Goal: Information Seeking & Learning: Learn about a topic

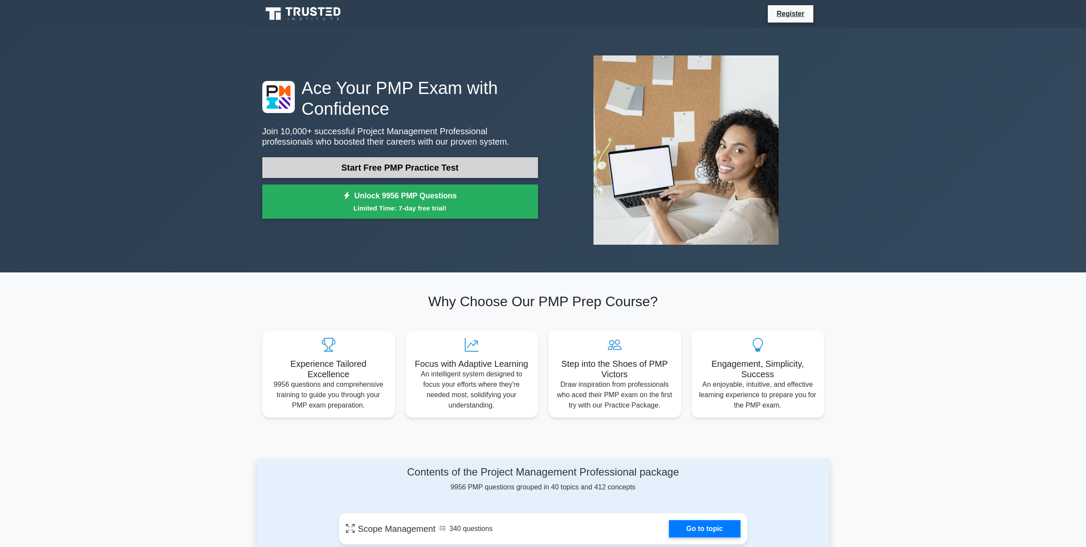
click at [434, 164] on link "Start Free PMP Practice Test" at bounding box center [400, 167] width 276 height 21
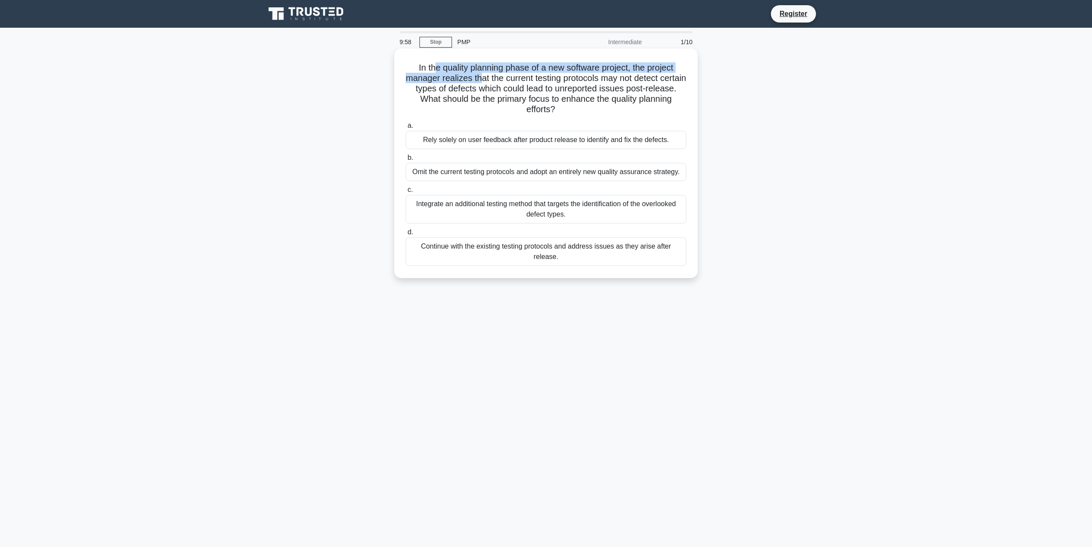
drag, startPoint x: 435, startPoint y: 70, endPoint x: 494, endPoint y: 76, distance: 59.2
click at [494, 76] on h5 "In the quality planning phase of a new software project, the project manager re…" at bounding box center [546, 88] width 283 height 53
drag, startPoint x: 509, startPoint y: 90, endPoint x: 523, endPoint y: 90, distance: 14.3
click at [523, 90] on h5 "In the quality planning phase of a new software project, the project manager re…" at bounding box center [546, 88] width 283 height 53
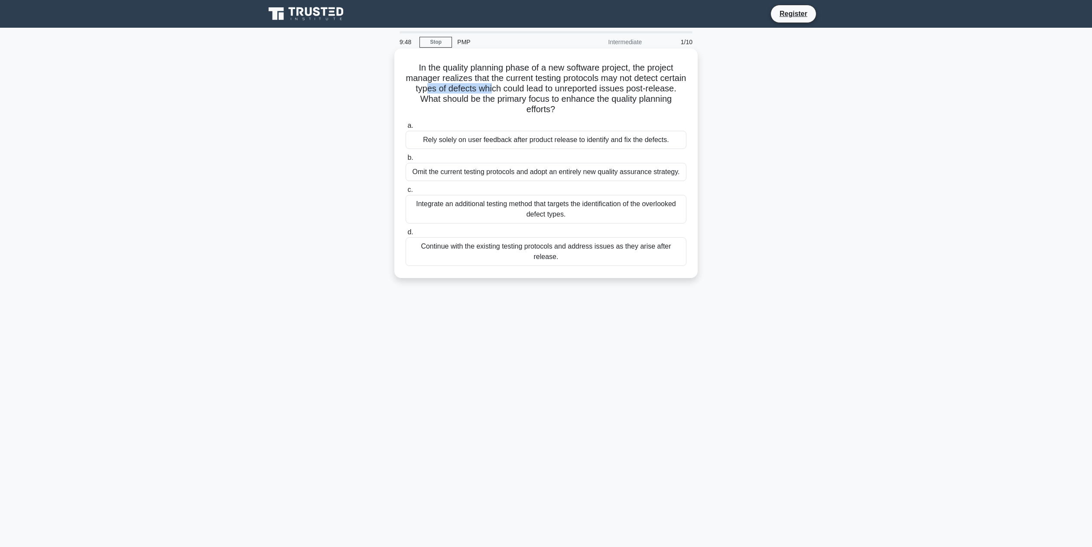
click at [523, 90] on h5 "In the quality planning phase of a new software project, the project manager re…" at bounding box center [546, 88] width 283 height 53
drag, startPoint x: 524, startPoint y: 80, endPoint x: 594, endPoint y: 85, distance: 70.0
click at [594, 85] on h5 "In the quality planning phase of a new software project, the project manager re…" at bounding box center [546, 88] width 283 height 53
drag, startPoint x: 579, startPoint y: 80, endPoint x: 652, endPoint y: 93, distance: 73.5
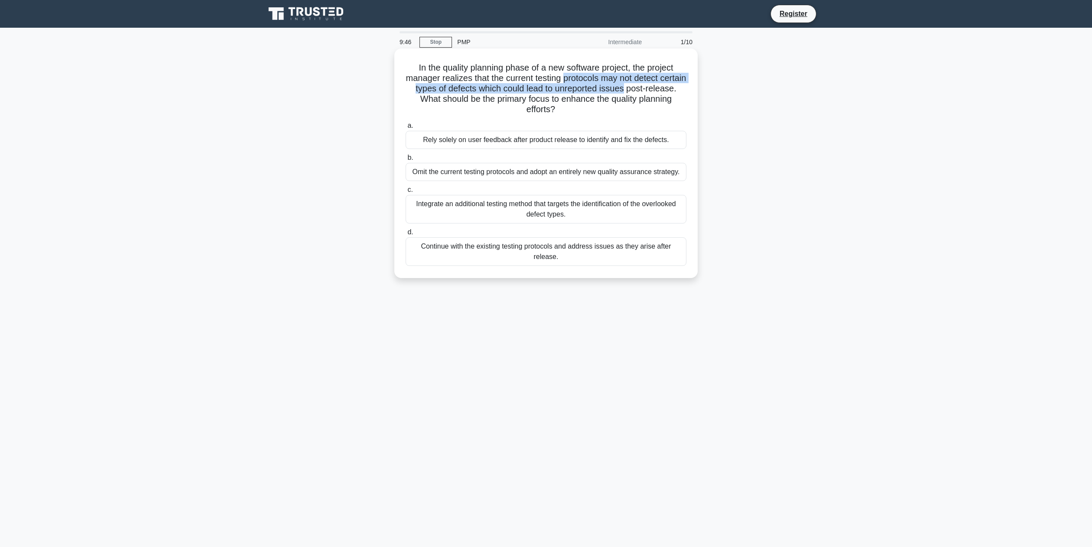
click at [652, 93] on h5 "In the quality planning phase of a new software project, the project manager re…" at bounding box center [546, 88] width 283 height 53
drag, startPoint x: 435, startPoint y: 88, endPoint x: 475, endPoint y: 88, distance: 40.3
click at [475, 88] on h5 "In the quality planning phase of a new software project, the project manager re…" at bounding box center [546, 88] width 283 height 53
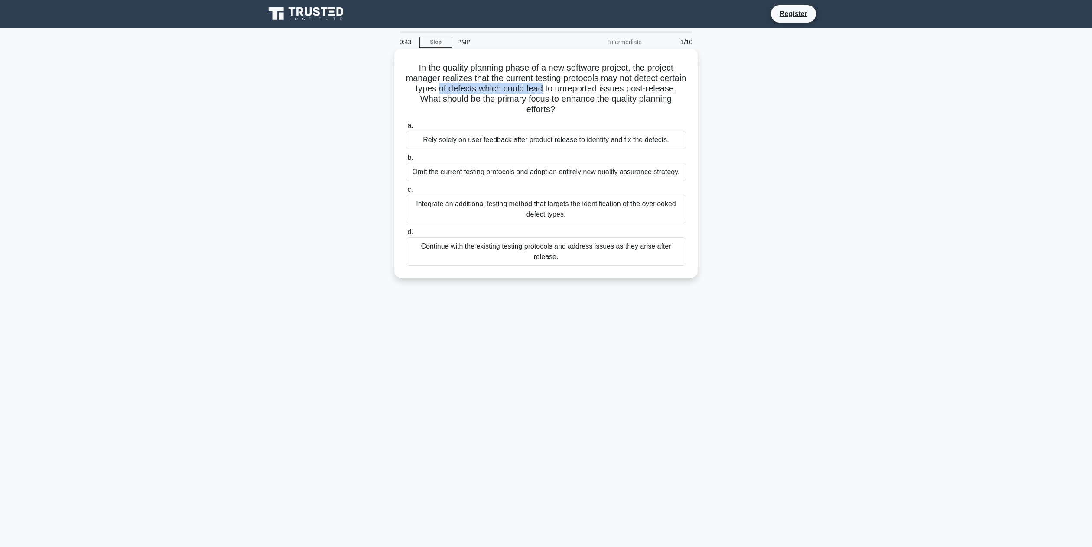
drag, startPoint x: 475, startPoint y: 88, endPoint x: 553, endPoint y: 88, distance: 77.1
click at [553, 88] on h5 "In the quality planning phase of a new software project, the project manager re…" at bounding box center [546, 88] width 283 height 53
drag, startPoint x: 553, startPoint y: 88, endPoint x: 628, endPoint y: 93, distance: 76.0
click at [628, 93] on h5 "In the quality planning phase of a new software project, the project manager re…" at bounding box center [546, 88] width 283 height 53
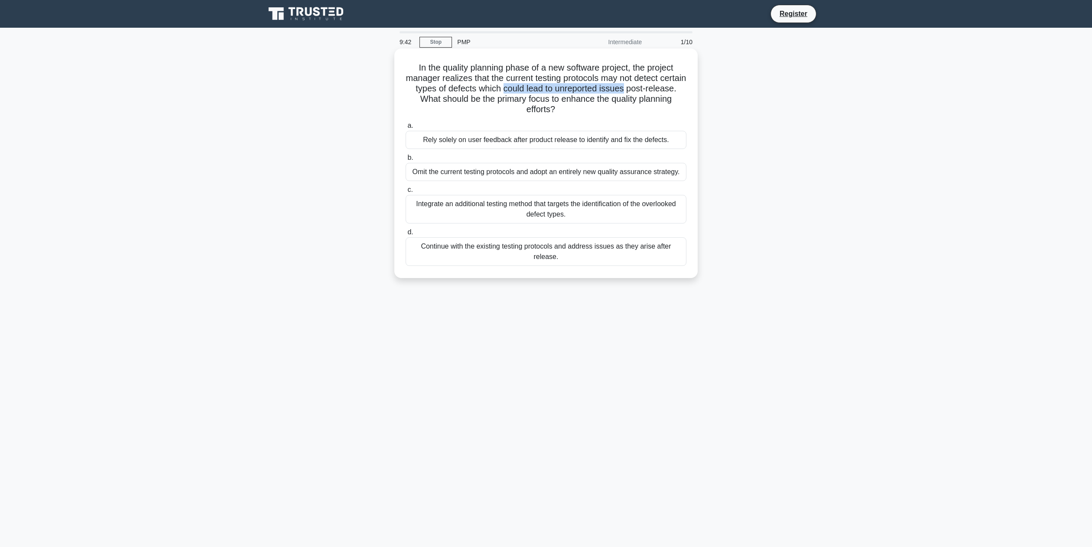
click at [628, 93] on h5 "In the quality planning phase of a new software project, the project manager re…" at bounding box center [546, 88] width 283 height 53
drag, startPoint x: 624, startPoint y: 94, endPoint x: 683, endPoint y: 93, distance: 58.5
click at [683, 93] on h5 "In the quality planning phase of a new software project, the project manager re…" at bounding box center [546, 88] width 283 height 53
drag, startPoint x: 475, startPoint y: 97, endPoint x: 566, endPoint y: 104, distance: 91.3
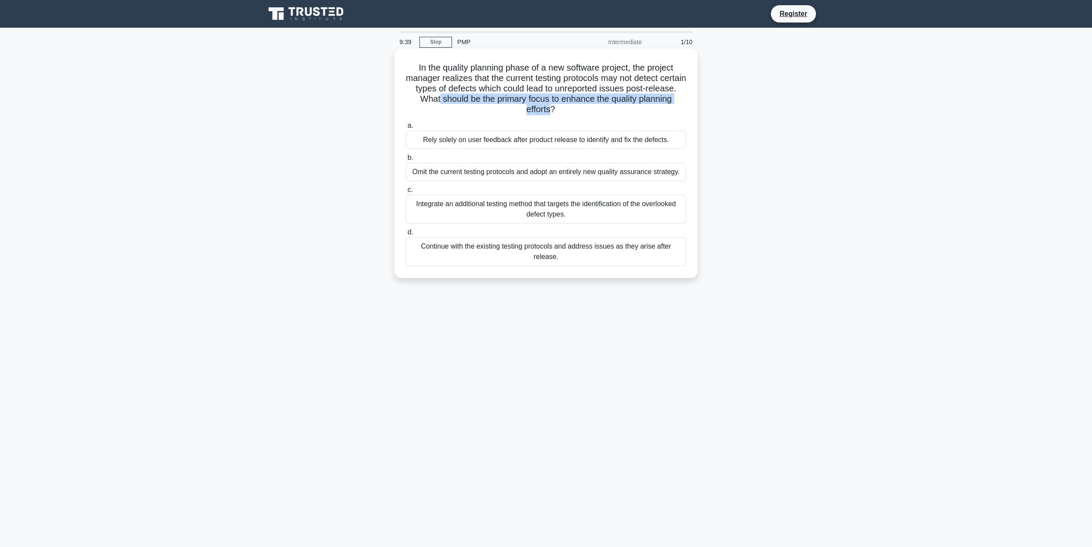
click at [566, 104] on h5 "In the quality planning phase of a new software project, the project manager re…" at bounding box center [546, 88] width 283 height 53
drag, startPoint x: 468, startPoint y: 99, endPoint x: 536, endPoint y: 107, distance: 68.5
click at [536, 107] on h5 "In the quality planning phase of a new software project, the project manager re…" at bounding box center [546, 88] width 283 height 53
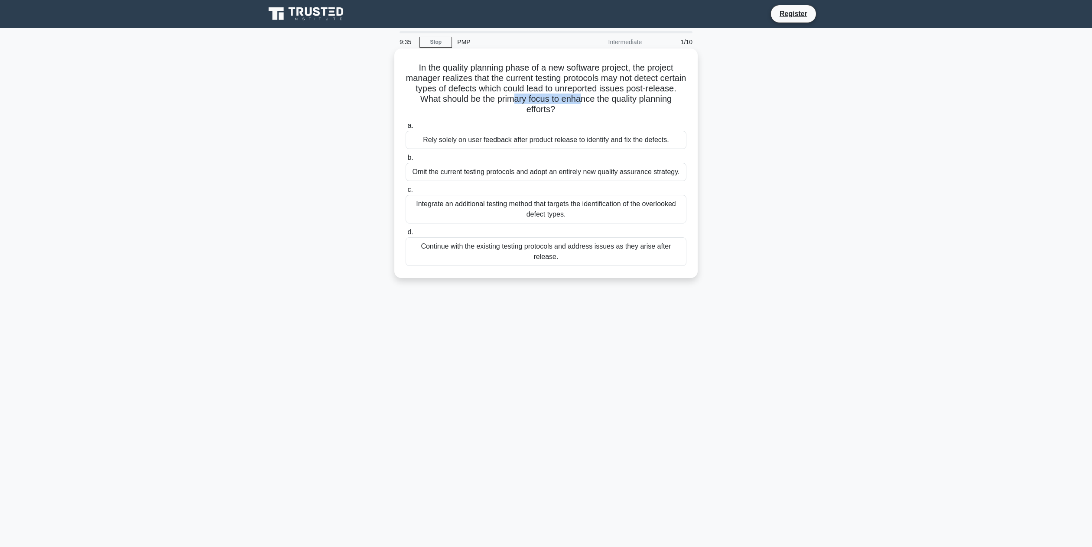
drag, startPoint x: 550, startPoint y: 98, endPoint x: 613, endPoint y: 97, distance: 62.8
click at [613, 97] on h5 "In the quality planning phase of a new software project, the project manager re…" at bounding box center [546, 88] width 283 height 53
drag, startPoint x: 472, startPoint y: 101, endPoint x: 585, endPoint y: 101, distance: 112.2
click at [585, 101] on h5 "In the quality planning phase of a new software project, the project manager re…" at bounding box center [546, 88] width 283 height 53
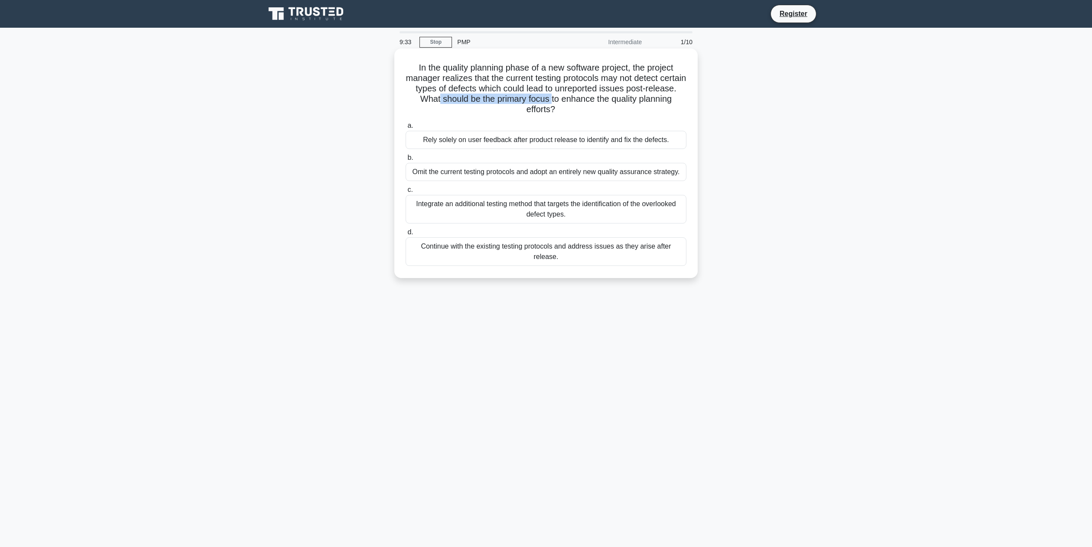
click at [585, 101] on h5 "In the quality planning phase of a new software project, the project manager re…" at bounding box center [546, 88] width 283 height 53
drag, startPoint x: 532, startPoint y: 99, endPoint x: 595, endPoint y: 99, distance: 62.8
click at [595, 99] on h5 "In the quality planning phase of a new software project, the project manager re…" at bounding box center [546, 88] width 283 height 53
drag, startPoint x: 595, startPoint y: 99, endPoint x: 681, endPoint y: 109, distance: 86.8
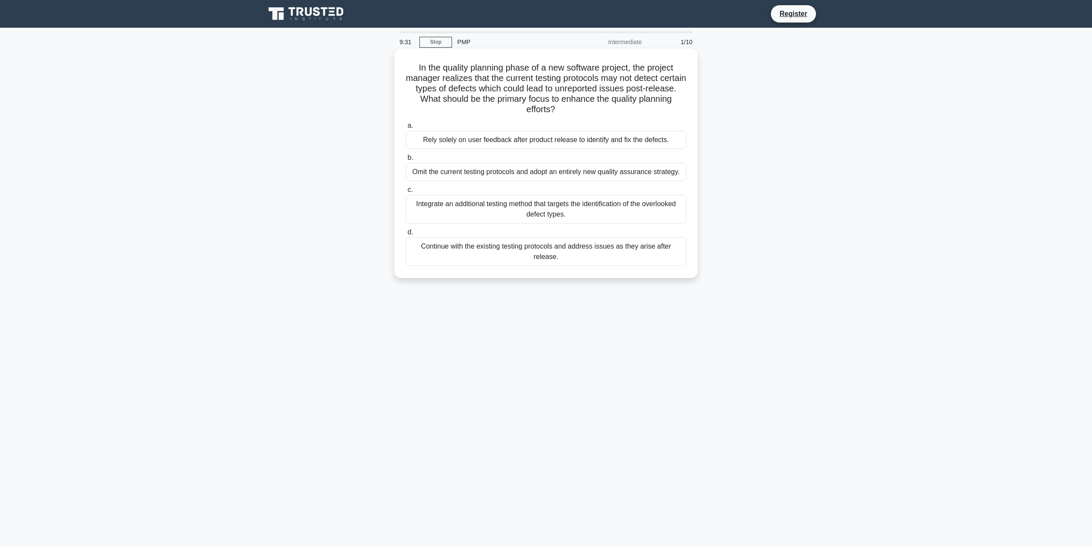
click at [681, 109] on h5 "In the quality planning phase of a new software project, the project manager re…" at bounding box center [546, 88] width 283 height 53
drag, startPoint x: 529, startPoint y: 111, endPoint x: 579, endPoint y: 110, distance: 49.4
click at [579, 110] on h5 "In the quality planning phase of a new software project, the project manager re…" at bounding box center [546, 88] width 283 height 53
click at [566, 110] on icon ".spinner_0XTQ{transform-origin:center;animation:spinner_y6GP .75s linear infini…" at bounding box center [560, 110] width 10 height 10
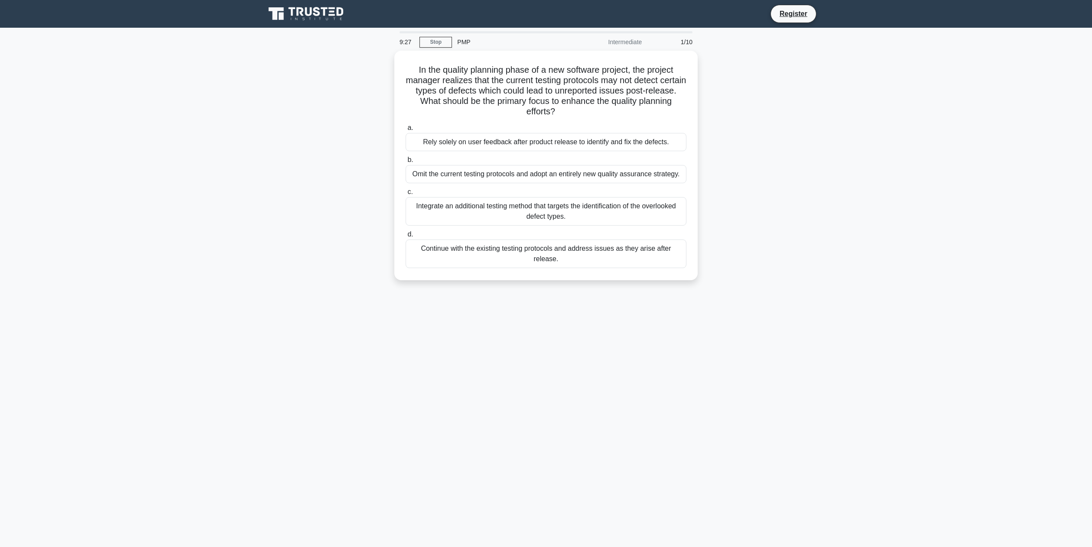
click at [348, 135] on div "In the quality planning phase of a new software project, the project manager re…" at bounding box center [546, 171] width 572 height 240
click at [491, 252] on div "Continue with the existing testing protocols and address issues as they arise a…" at bounding box center [546, 251] width 281 height 29
click at [406, 235] on input "d. Continue with the existing testing protocols and address issues as they aris…" at bounding box center [406, 233] width 0 height 6
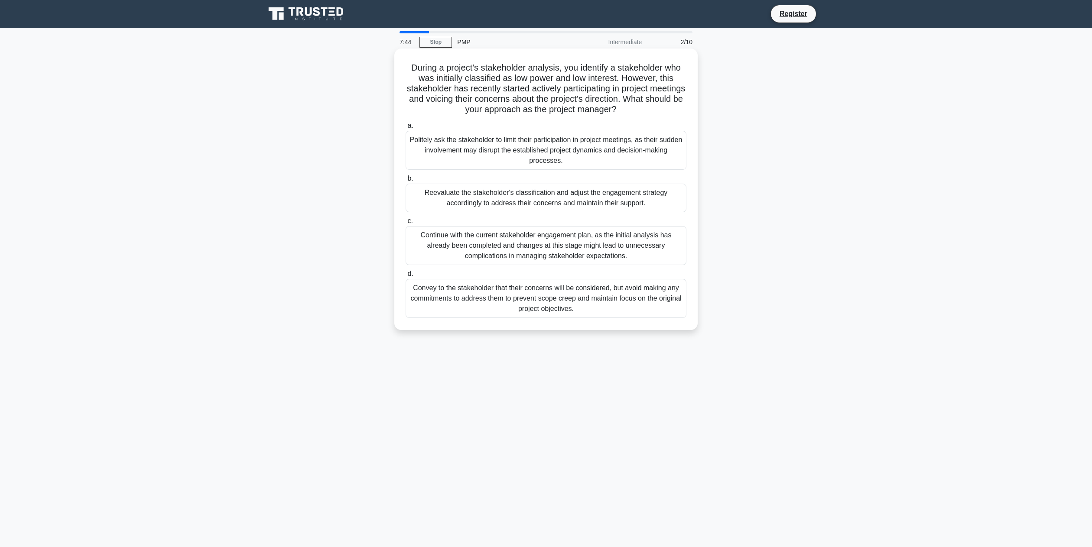
click at [478, 301] on div "Convey to the stakeholder that their concerns will be considered, but avoid mak…" at bounding box center [546, 298] width 281 height 39
click at [406, 277] on input "d. Convey to the stakeholder that their concerns will be considered, but avoid …" at bounding box center [406, 274] width 0 height 6
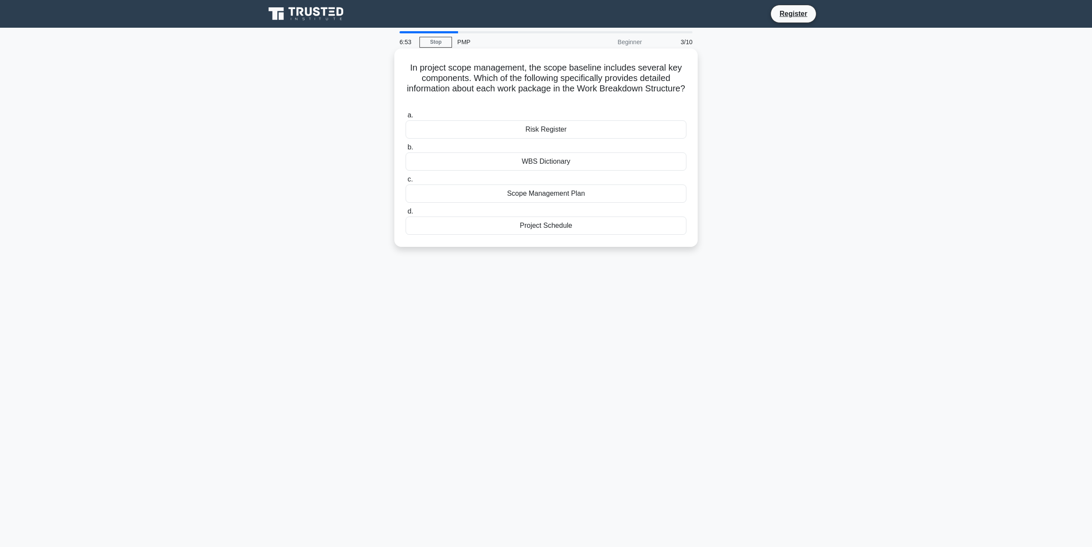
click at [561, 168] on div "WBS Dictionary" at bounding box center [546, 162] width 281 height 18
click at [406, 150] on input "b. WBS Dictionary" at bounding box center [406, 148] width 0 height 6
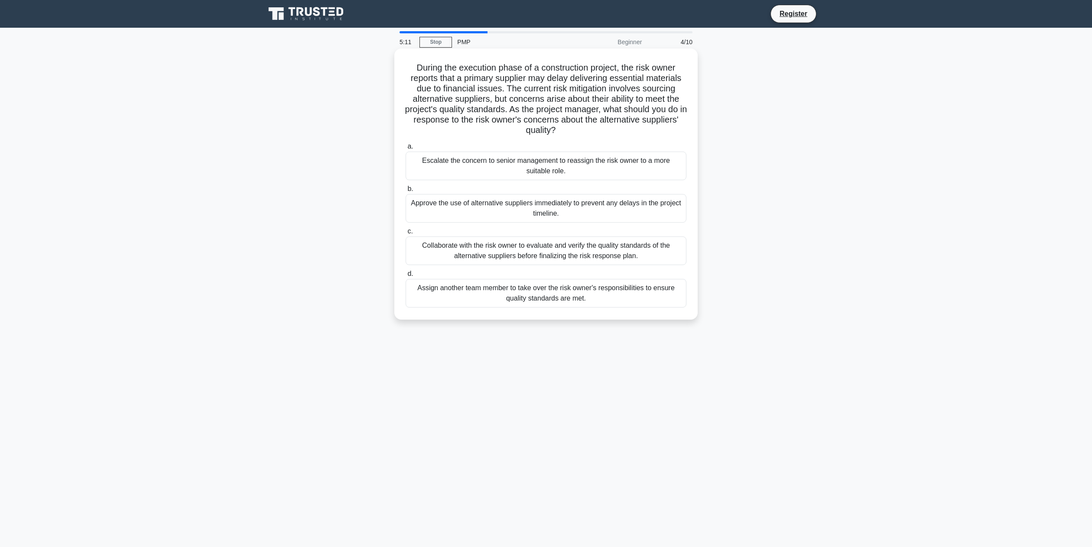
click at [468, 249] on div "Collaborate with the risk owner to evaluate and verify the quality standards of…" at bounding box center [546, 251] width 281 height 29
click at [406, 234] on input "c. Collaborate with the risk owner to evaluate and verify the quality standards…" at bounding box center [406, 232] width 0 height 6
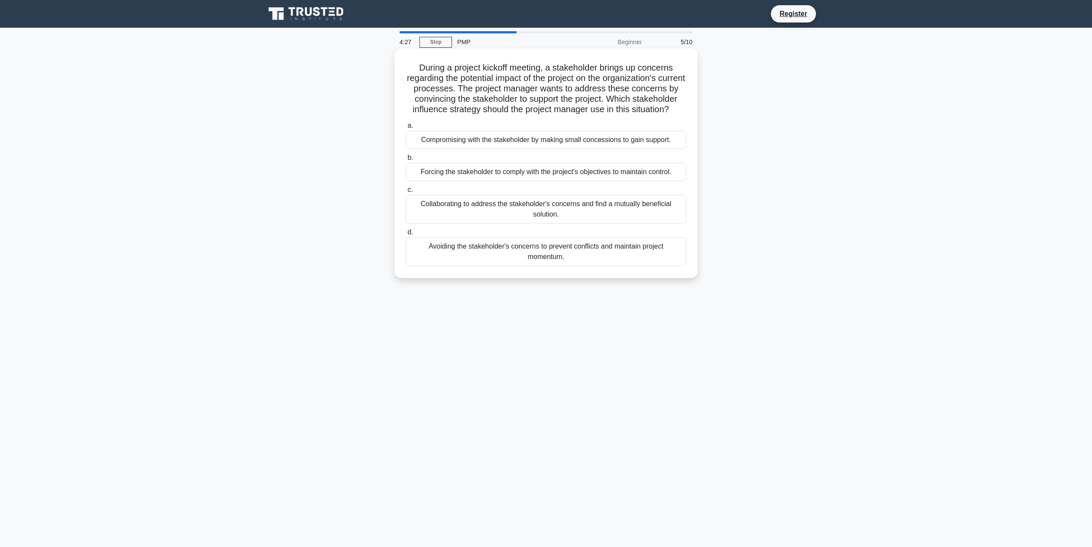
click at [549, 211] on div "Collaborating to address the stakeholder's concerns and find a mutually benefic…" at bounding box center [546, 209] width 281 height 29
click at [406, 193] on input "c. Collaborating to address the stakeholder's concerns and find a mutually bene…" at bounding box center [406, 190] width 0 height 6
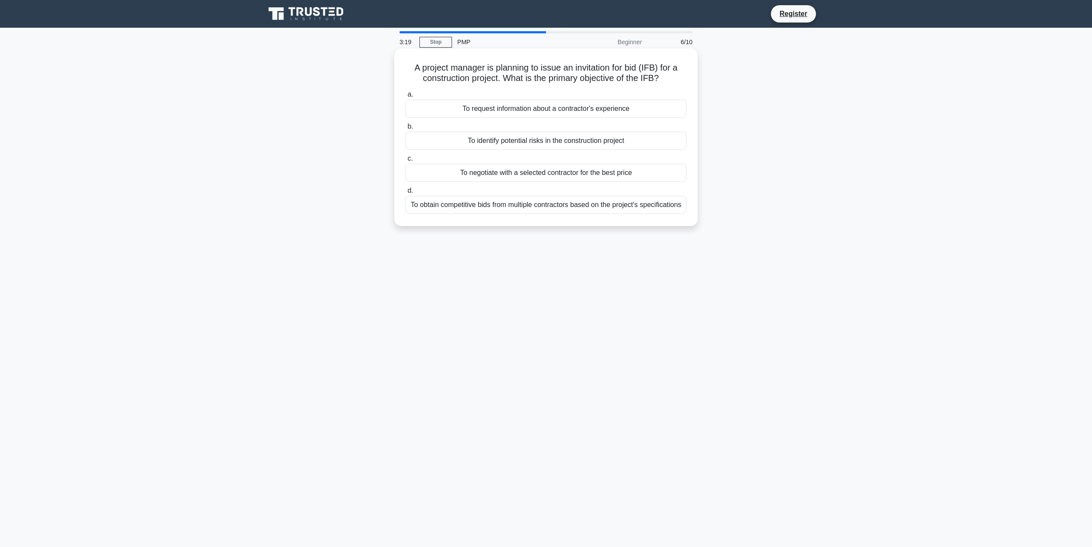
click at [523, 208] on div "To obtain competitive bids from multiple contractors based on the project's spe…" at bounding box center [546, 205] width 281 height 18
click at [406, 194] on input "d. To obtain competitive bids from multiple contractors based on the project's …" at bounding box center [406, 191] width 0 height 6
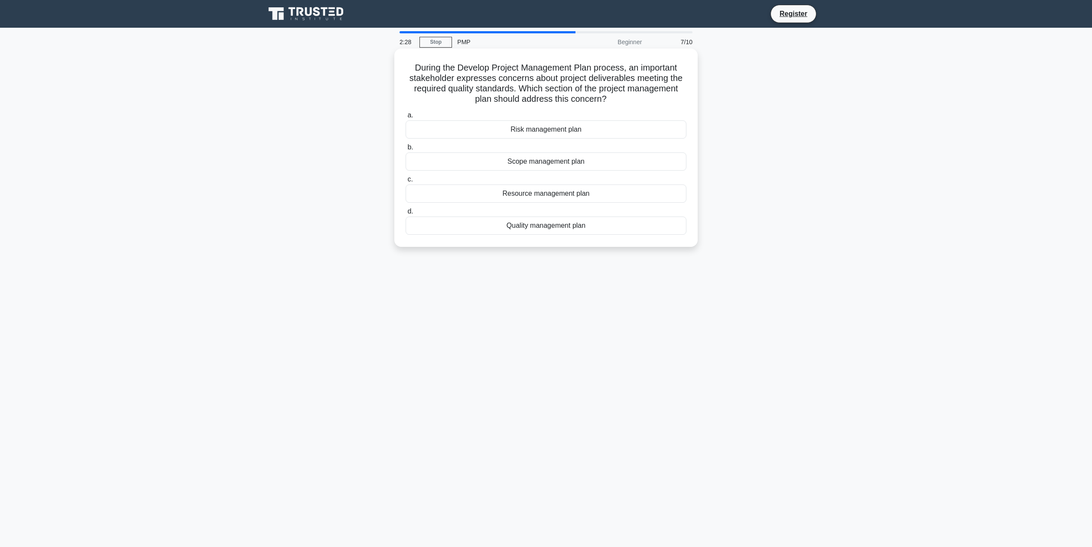
click at [580, 227] on div "Quality management plan" at bounding box center [546, 226] width 281 height 18
click at [406, 215] on input "d. Quality management plan" at bounding box center [406, 212] width 0 height 6
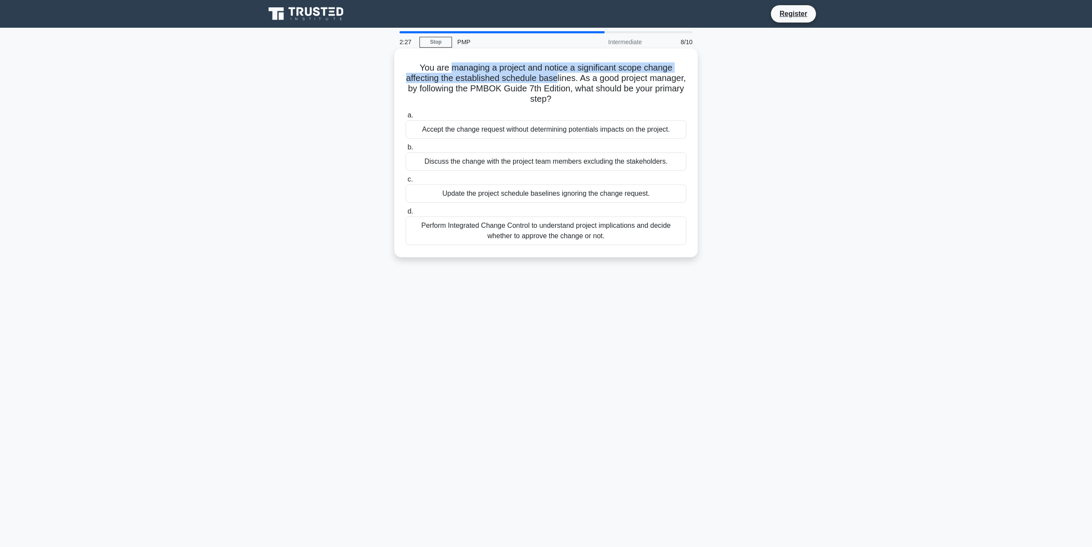
drag, startPoint x: 451, startPoint y: 71, endPoint x: 557, endPoint y: 80, distance: 106.6
click at [557, 80] on h5 "You are managing a project and notice a significant scope change affecting the …" at bounding box center [546, 83] width 283 height 42
drag, startPoint x: 559, startPoint y: 70, endPoint x: 622, endPoint y: 75, distance: 63.9
click at [622, 75] on h5 "You are managing a project and notice a significant scope change affecting the …" at bounding box center [546, 83] width 283 height 42
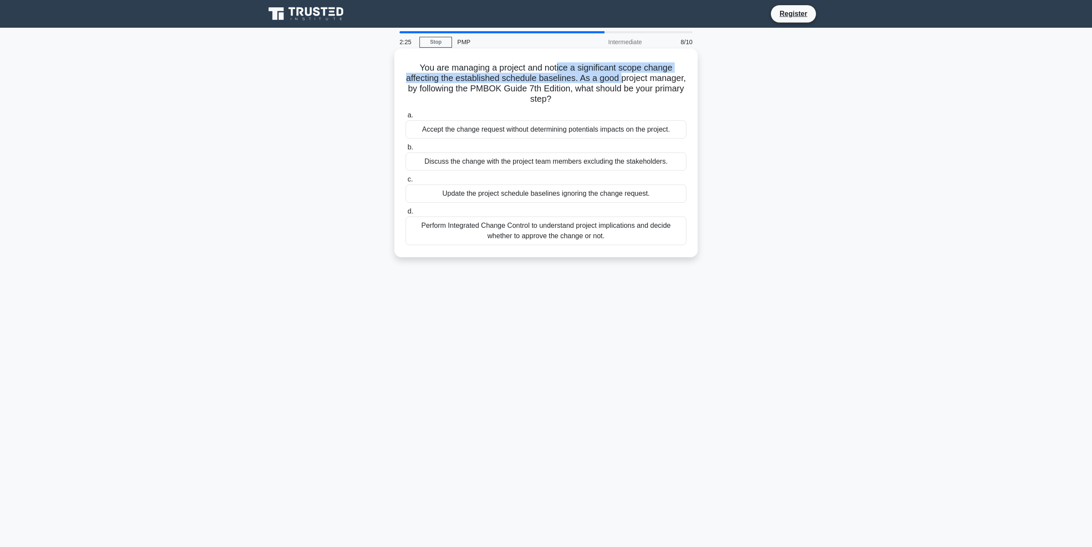
click at [622, 75] on h5 "You are managing a project and notice a significant scope change affecting the …" at bounding box center [546, 83] width 283 height 42
drag, startPoint x: 536, startPoint y: 74, endPoint x: 579, endPoint y: 74, distance: 42.9
click at [579, 74] on h5 "You are managing a project and notice a significant scope change affecting the …" at bounding box center [546, 83] width 283 height 42
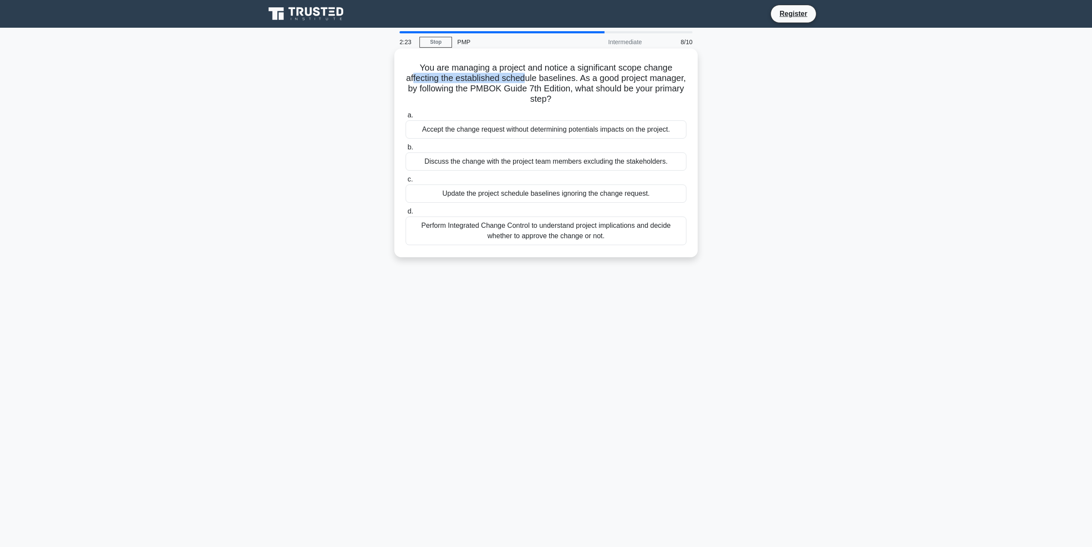
drag, startPoint x: 415, startPoint y: 80, endPoint x: 527, endPoint y: 80, distance: 112.2
click at [527, 80] on h5 "You are managing a project and notice a significant scope change affecting the …" at bounding box center [546, 83] width 283 height 42
drag, startPoint x: 586, startPoint y: 77, endPoint x: 645, endPoint y: 77, distance: 58.5
click at [645, 77] on h5 "You are managing a project and notice a significant scope change affecting the …" at bounding box center [546, 83] width 283 height 42
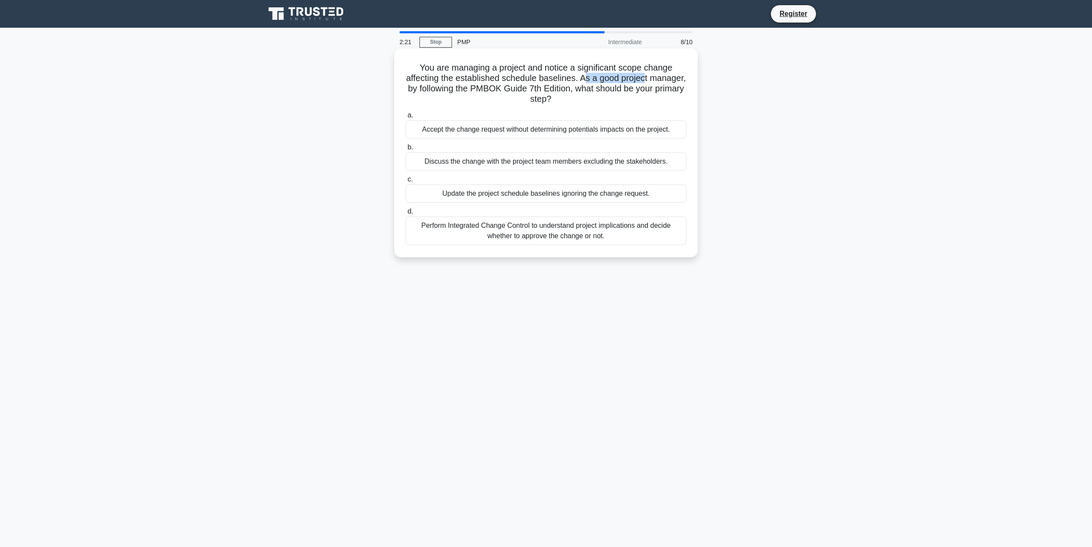
click at [645, 77] on h5 "You are managing a project and notice a significant scope change affecting the …" at bounding box center [546, 83] width 283 height 42
drag, startPoint x: 420, startPoint y: 91, endPoint x: 500, endPoint y: 85, distance: 79.9
click at [500, 85] on h5 "You are managing a project and notice a significant scope change affecting the …" at bounding box center [546, 83] width 283 height 42
drag, startPoint x: 432, startPoint y: 88, endPoint x: 509, endPoint y: 88, distance: 76.7
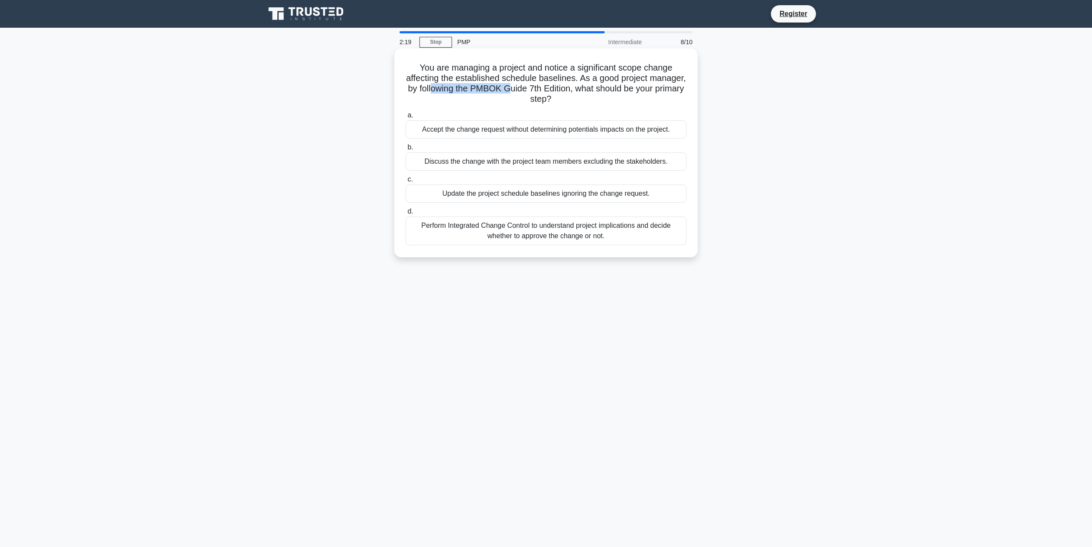
click at [509, 88] on h5 "You are managing a project and notice a significant scope change affecting the …" at bounding box center [546, 83] width 283 height 42
drag, startPoint x: 509, startPoint y: 88, endPoint x: 549, endPoint y: 87, distance: 40.3
click at [549, 87] on h5 "You are managing a project and notice a significant scope change affecting the …" at bounding box center [546, 83] width 283 height 42
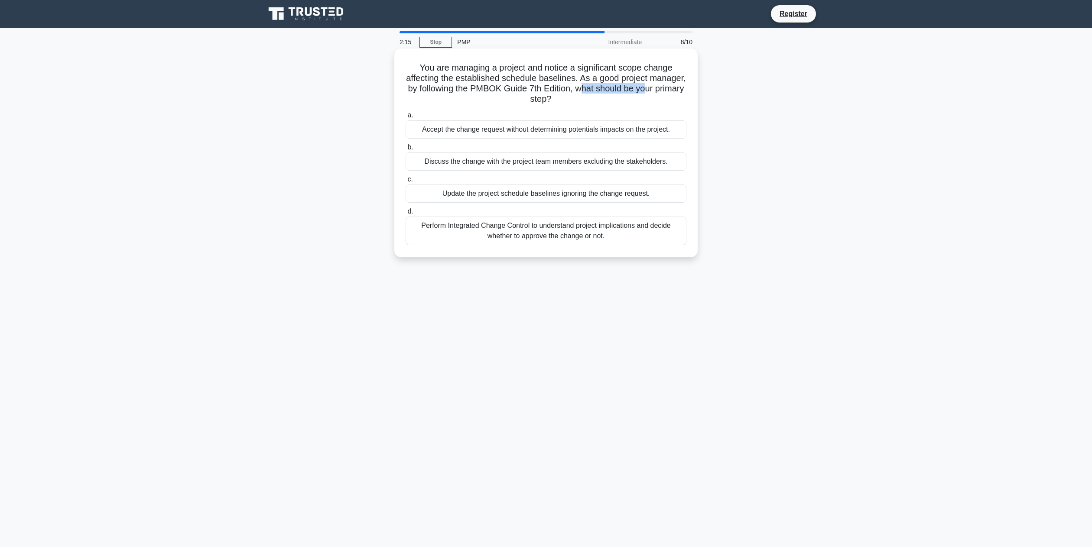
drag, startPoint x: 581, startPoint y: 90, endPoint x: 642, endPoint y: 90, distance: 60.7
click at [642, 90] on h5 "You are managing a project and notice a significant scope change affecting the …" at bounding box center [546, 83] width 283 height 42
drag, startPoint x: 542, startPoint y: 77, endPoint x: 593, endPoint y: 77, distance: 51.6
click at [593, 77] on h5 "You are managing a project and notice a significant scope change affecting the …" at bounding box center [546, 83] width 283 height 42
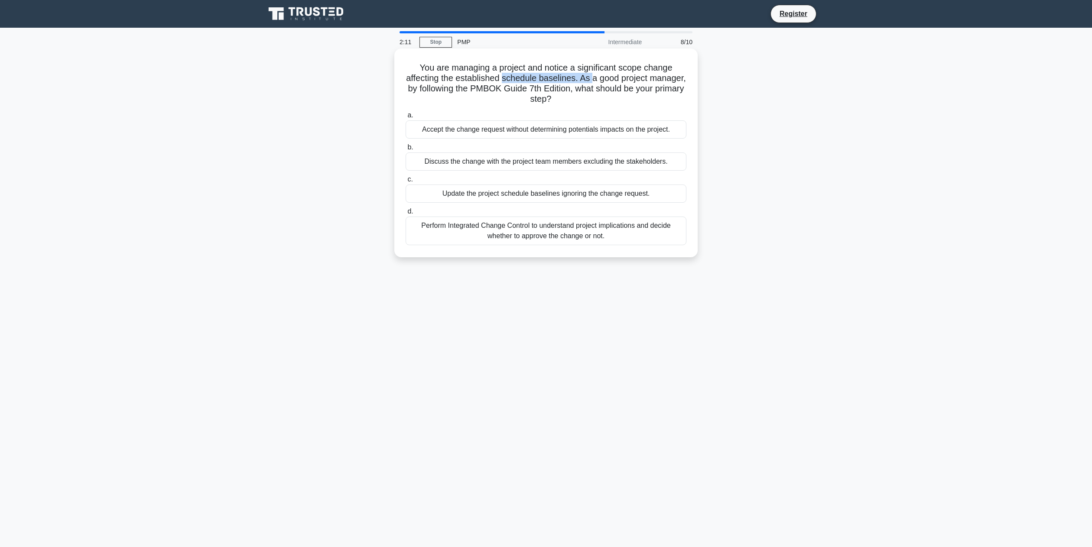
click at [593, 77] on h5 "You are managing a project and notice a significant scope change affecting the …" at bounding box center [546, 83] width 283 height 42
click at [571, 230] on div "Perform Integrated Change Control to understand project implications and decide…" at bounding box center [546, 231] width 281 height 29
click at [406, 215] on input "d. Perform Integrated Change Control to understand project implications and dec…" at bounding box center [406, 212] width 0 height 6
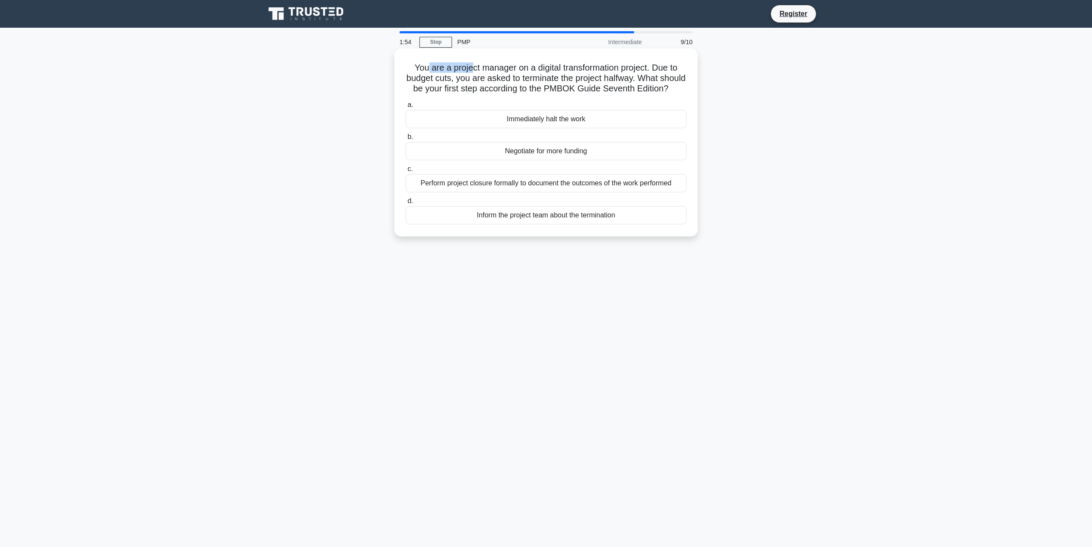
drag, startPoint x: 428, startPoint y: 72, endPoint x: 472, endPoint y: 70, distance: 43.8
click at [472, 70] on h5 "You are a project manager on a digital transformation project. Due to budget cu…" at bounding box center [546, 78] width 283 height 32
click at [494, 181] on div "Perform project closure formally to document the outcomes of the work performed" at bounding box center [546, 183] width 281 height 18
click at [406, 172] on input "c. Perform project closure formally to document the outcomes of the work perfor…" at bounding box center [406, 169] width 0 height 6
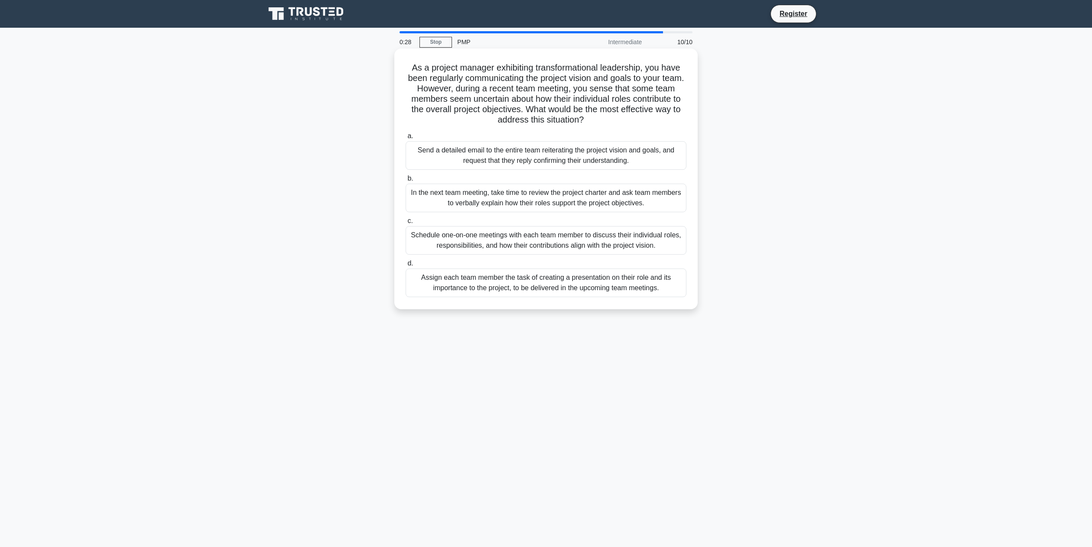
click at [540, 246] on div "Schedule one-on-one meetings with each team member to discuss their individual …" at bounding box center [546, 240] width 281 height 29
click at [406, 224] on input "c. Schedule one-on-one meetings with each team member to discuss their individu…" at bounding box center [406, 221] width 0 height 6
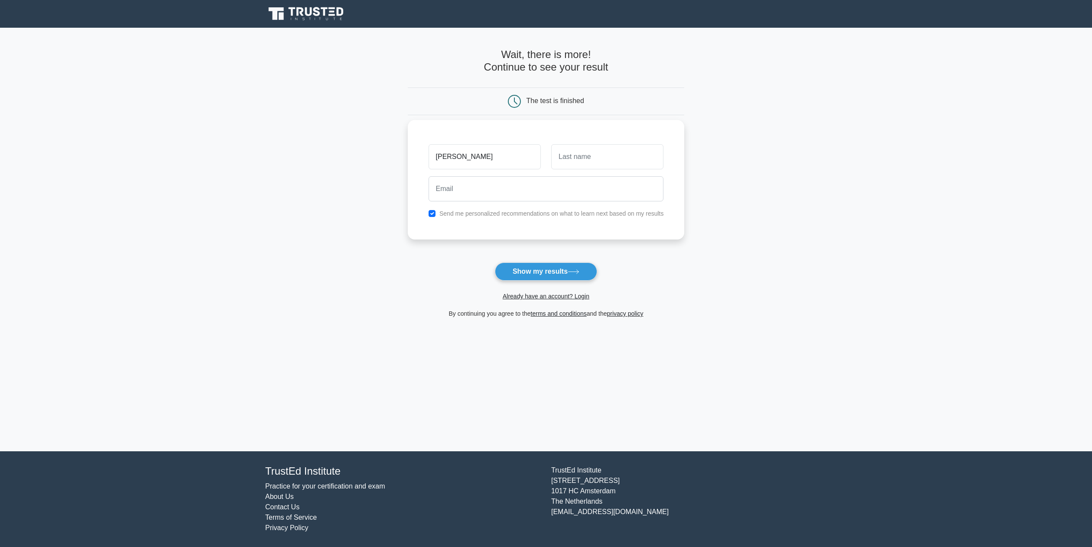
type input "[PERSON_NAME]"
click at [625, 162] on input "text" at bounding box center [607, 156] width 112 height 25
type input "Dunn"
click at [495, 194] on input "email" at bounding box center [546, 188] width 235 height 25
click at [496, 193] on input "email" at bounding box center [546, 188] width 235 height 25
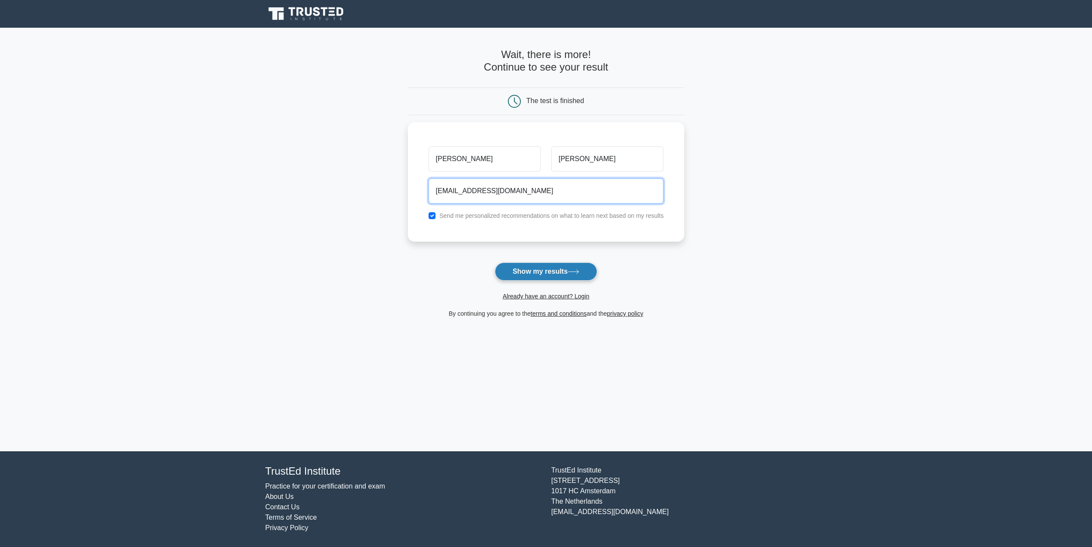
type input "dunndl03@yahoo.com"
click at [557, 270] on button "Show my results" at bounding box center [546, 272] width 102 height 18
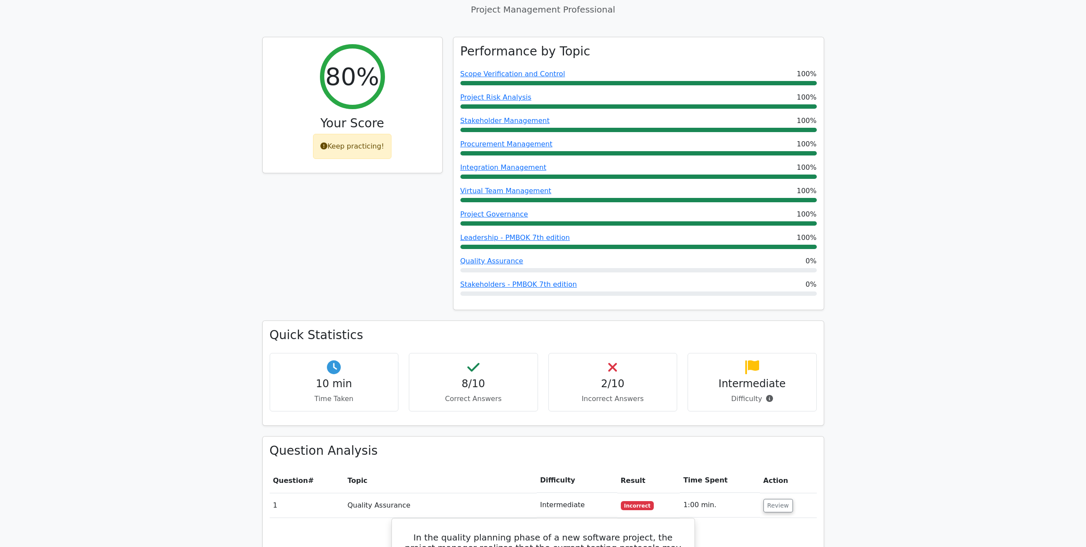
scroll to position [437, 0]
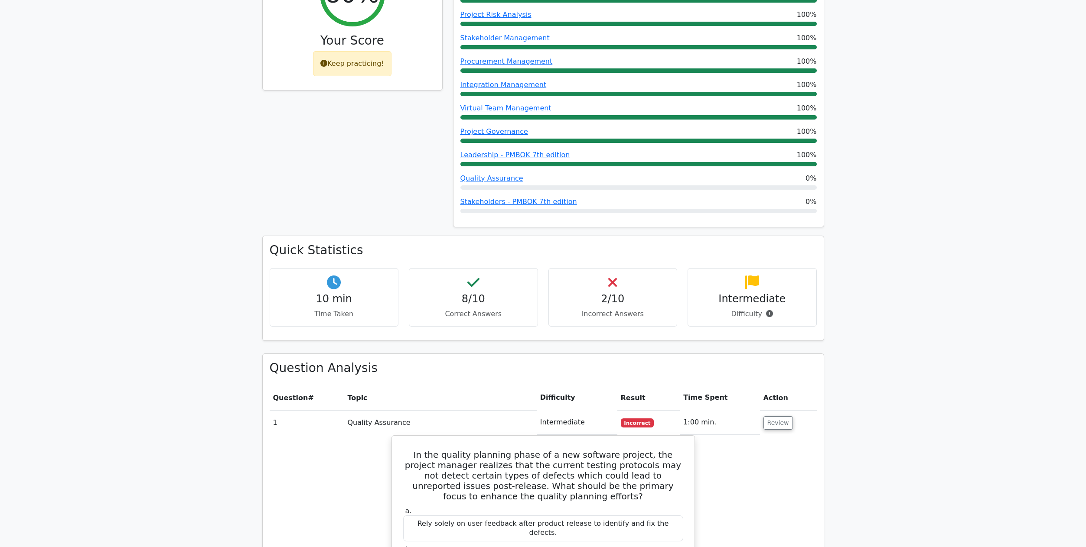
click at [600, 309] on p "Incorrect Answers" at bounding box center [613, 314] width 114 height 10
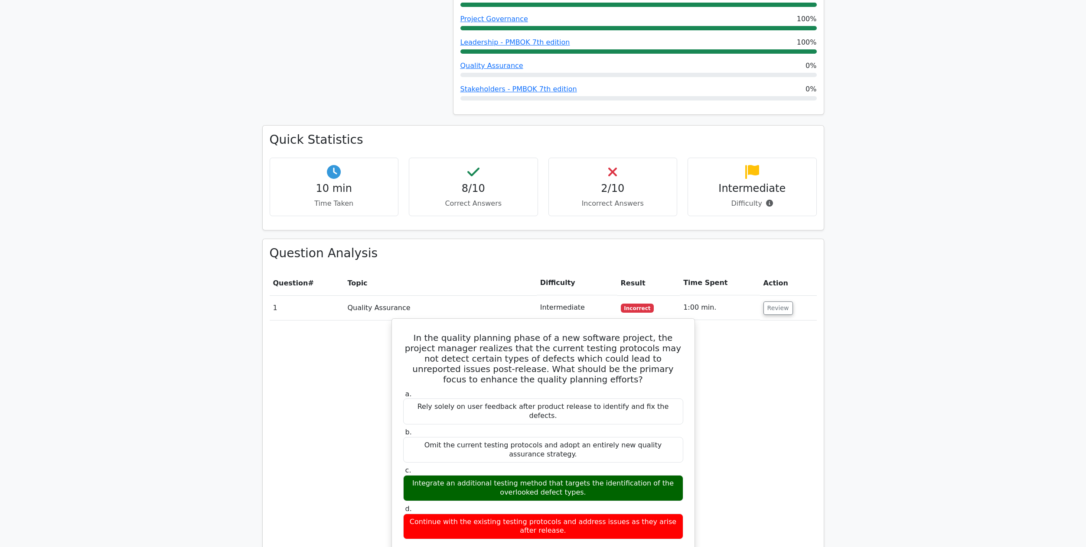
scroll to position [617, 0]
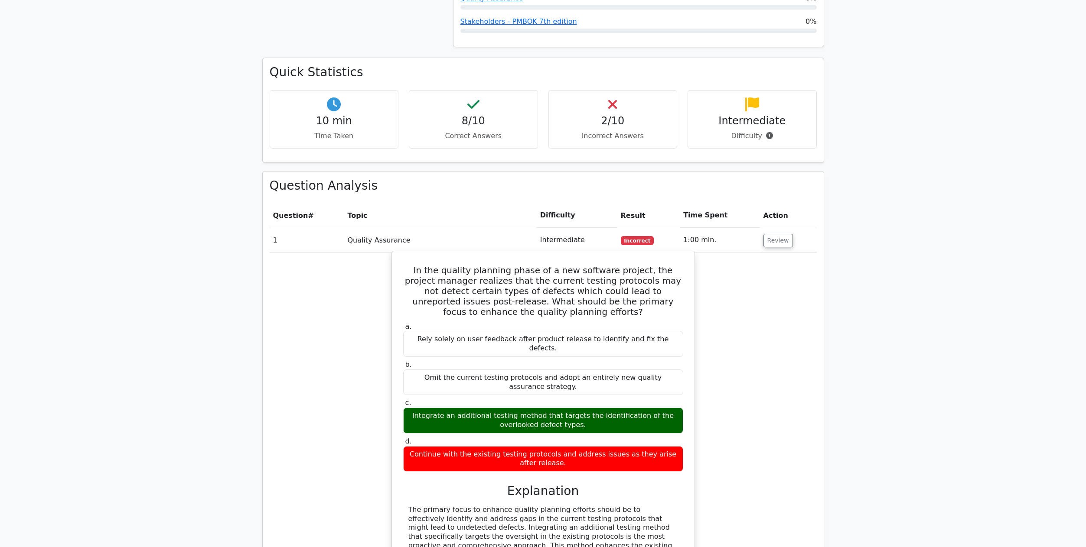
drag, startPoint x: 469, startPoint y: 414, endPoint x: 555, endPoint y: 420, distance: 86.5
click at [555, 446] on div "Continue with the existing testing protocols and address issues as they arise a…" at bounding box center [543, 459] width 280 height 26
drag, startPoint x: 556, startPoint y: 418, endPoint x: 606, endPoint y: 416, distance: 50.7
click at [606, 446] on div "Continue with the existing testing protocols and address issues as they arise a…" at bounding box center [543, 459] width 280 height 26
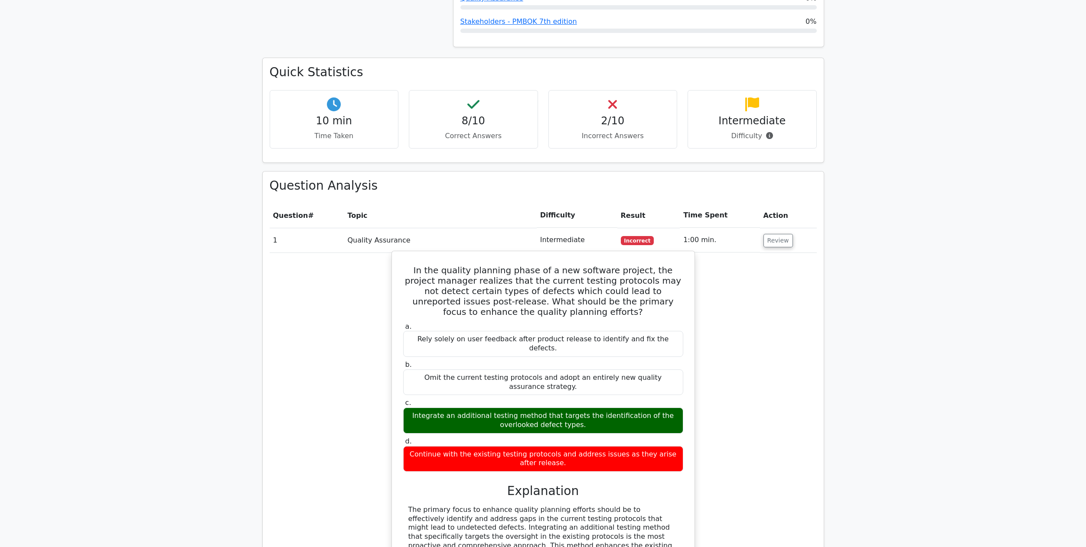
click at [606, 446] on div "Continue with the existing testing protocols and address issues as they arise a…" at bounding box center [543, 459] width 280 height 26
drag, startPoint x: 437, startPoint y: 415, endPoint x: 614, endPoint y: 421, distance: 176.9
click at [614, 446] on div "Continue with the existing testing protocols and address issues as they arise a…" at bounding box center [543, 459] width 280 height 26
drag, startPoint x: 445, startPoint y: 374, endPoint x: 516, endPoint y: 374, distance: 71.5
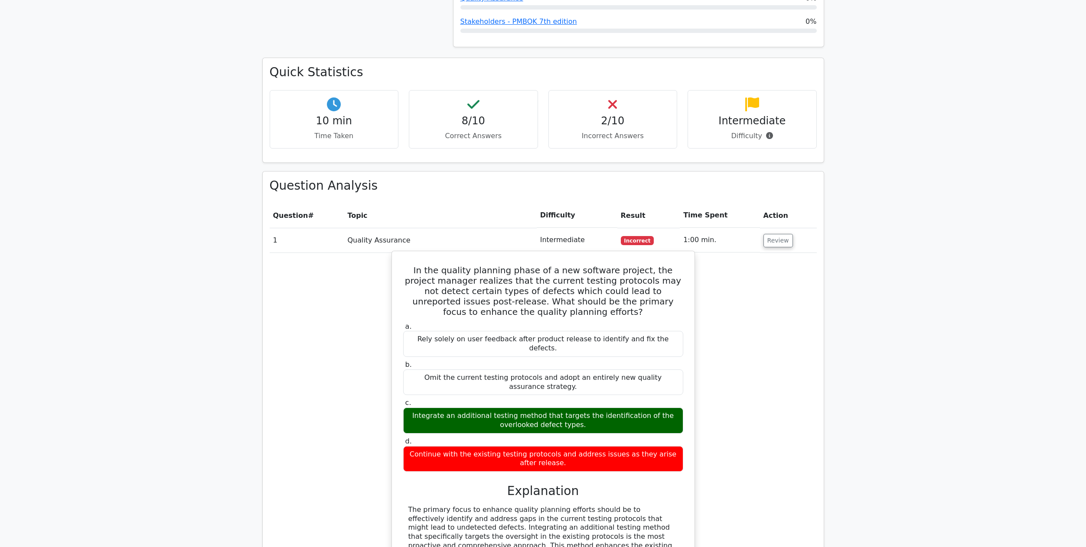
click at [516, 408] on div "Integrate an additional testing method that targets the identification of the o…" at bounding box center [543, 421] width 280 height 26
drag, startPoint x: 437, startPoint y: 416, endPoint x: 477, endPoint y: 416, distance: 39.9
click at [477, 446] on div "Continue with the existing testing protocols and address issues as they arise a…" at bounding box center [543, 459] width 280 height 26
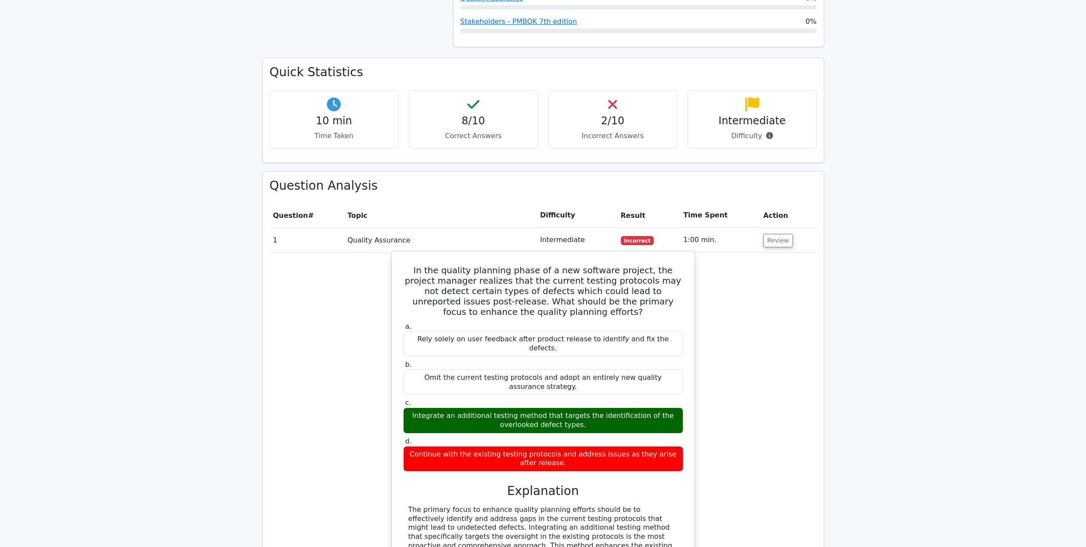
drag, startPoint x: 441, startPoint y: 376, endPoint x: 541, endPoint y: 377, distance: 100.1
click at [541, 408] on div "Integrate an additional testing method that targets the identification of the o…" at bounding box center [543, 421] width 280 height 26
drag, startPoint x: 541, startPoint y: 377, endPoint x: 584, endPoint y: 377, distance: 43.3
click at [584, 408] on div "Integrate an additional testing method that targets the identification of the o…" at bounding box center [543, 421] width 280 height 26
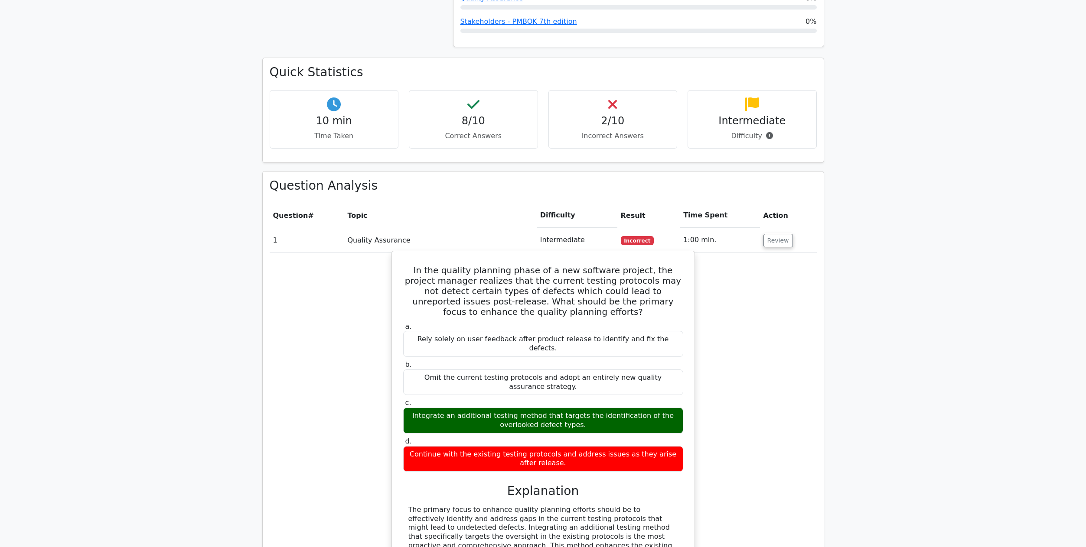
click at [584, 408] on div "Integrate an additional testing method that targets the identification of the o…" at bounding box center [543, 421] width 280 height 26
drag, startPoint x: 584, startPoint y: 377, endPoint x: 644, endPoint y: 390, distance: 61.3
click at [644, 408] on div "Integrate an additional testing method that targets the identification of the o…" at bounding box center [543, 421] width 280 height 26
drag, startPoint x: 462, startPoint y: 250, endPoint x: 521, endPoint y: 250, distance: 58.5
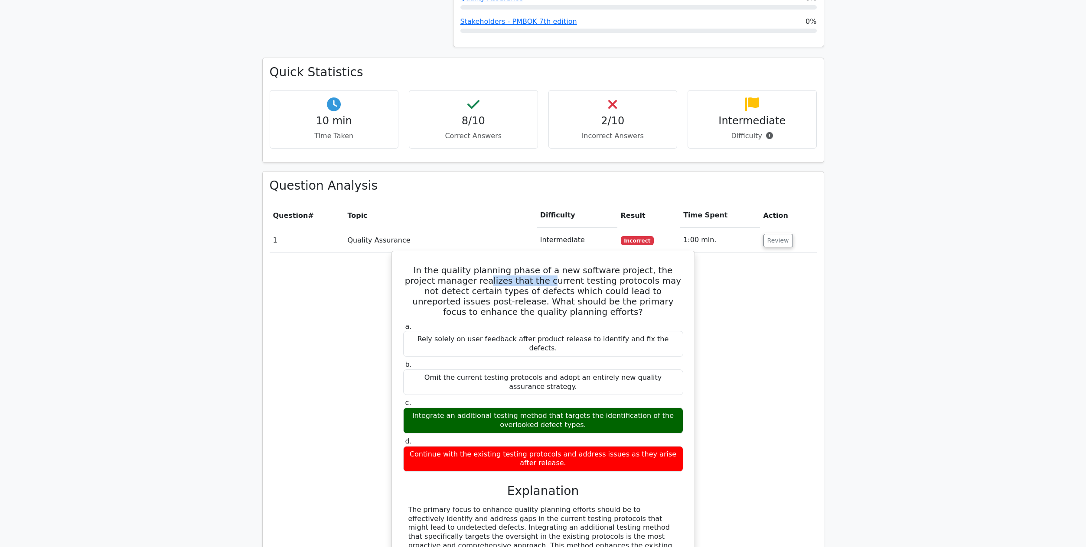
click at [521, 265] on h5 "In the quality planning phase of a new software project, the project manager re…" at bounding box center [543, 291] width 282 height 52
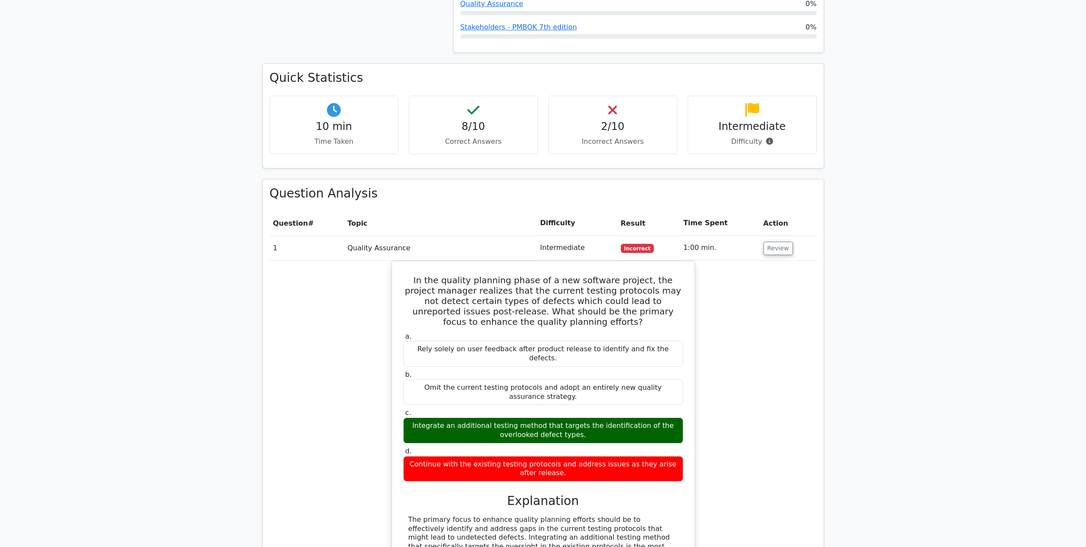
scroll to position [577, 0]
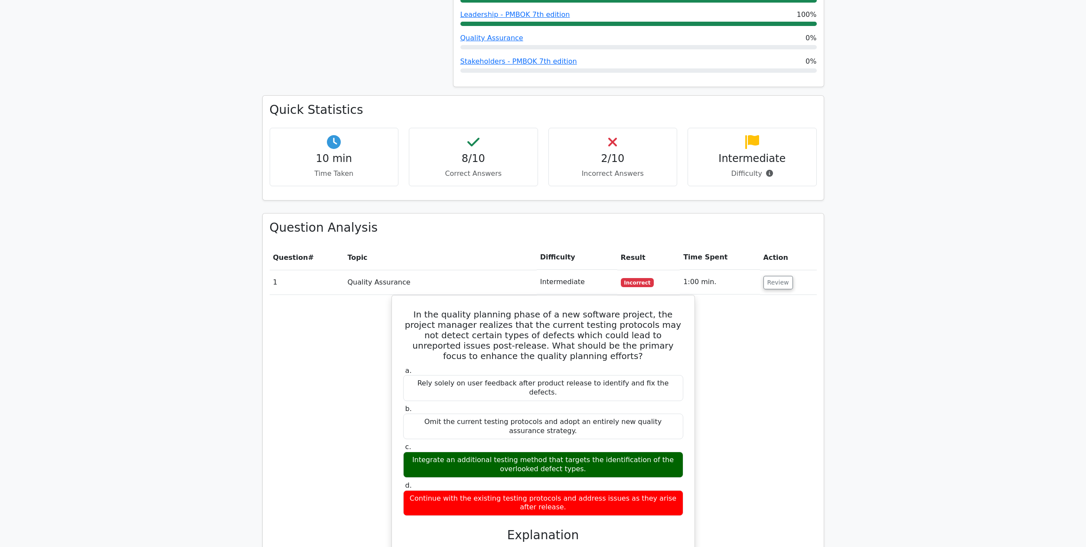
click at [620, 137] on div "2/10 Incorrect Answers" at bounding box center [612, 157] width 129 height 59
click at [618, 153] on h4 "2/10" at bounding box center [613, 159] width 114 height 13
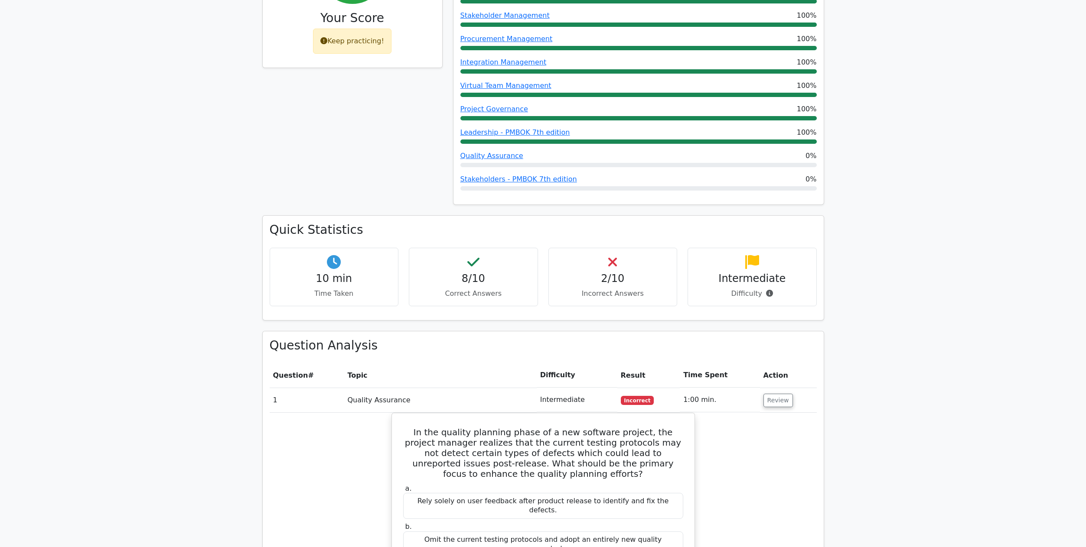
scroll to position [376, 0]
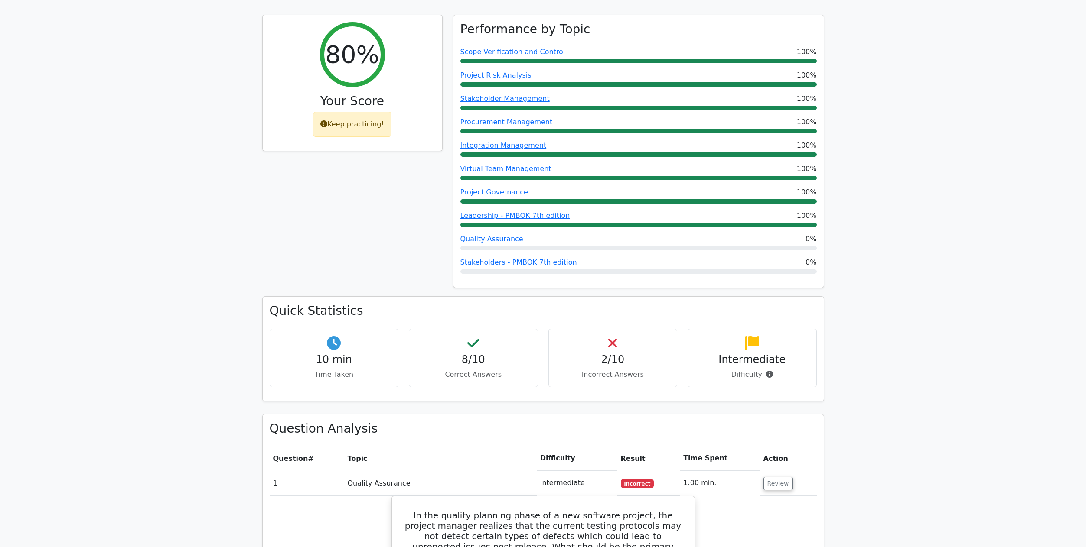
click at [745, 370] on p "Difficulty" at bounding box center [752, 375] width 114 height 10
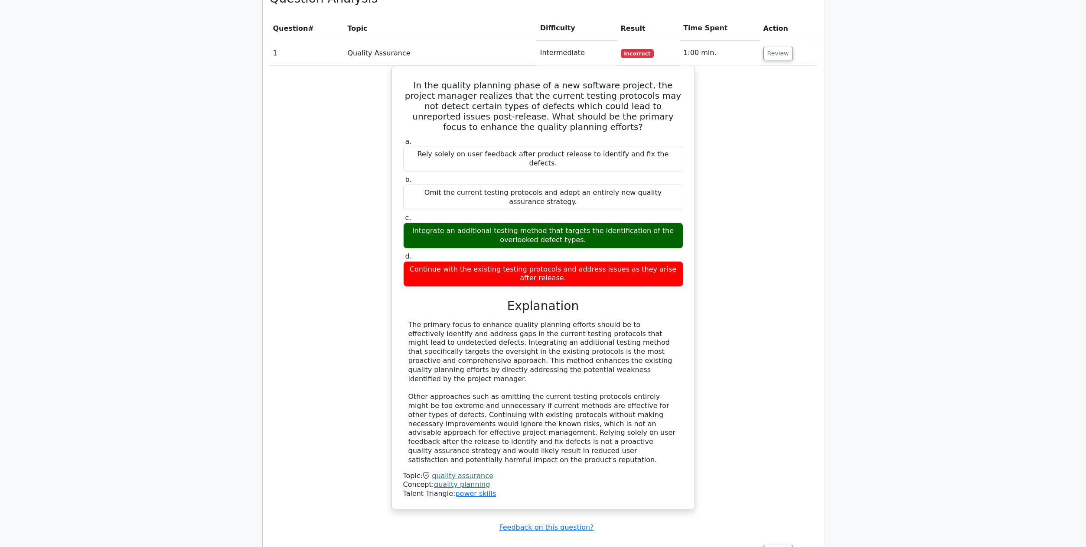
scroll to position [882, 0]
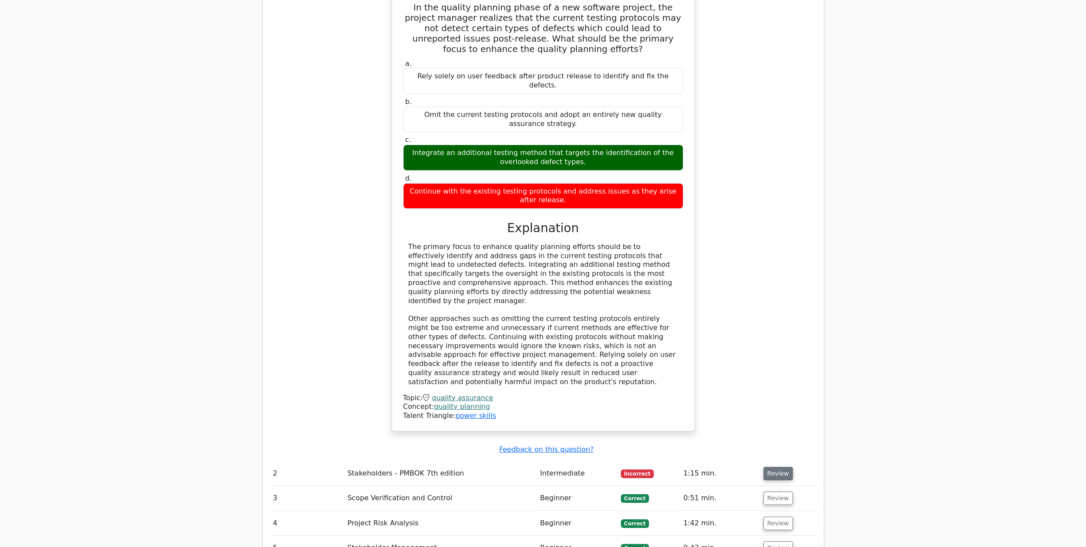
click at [771, 467] on button "Review" at bounding box center [777, 473] width 29 height 13
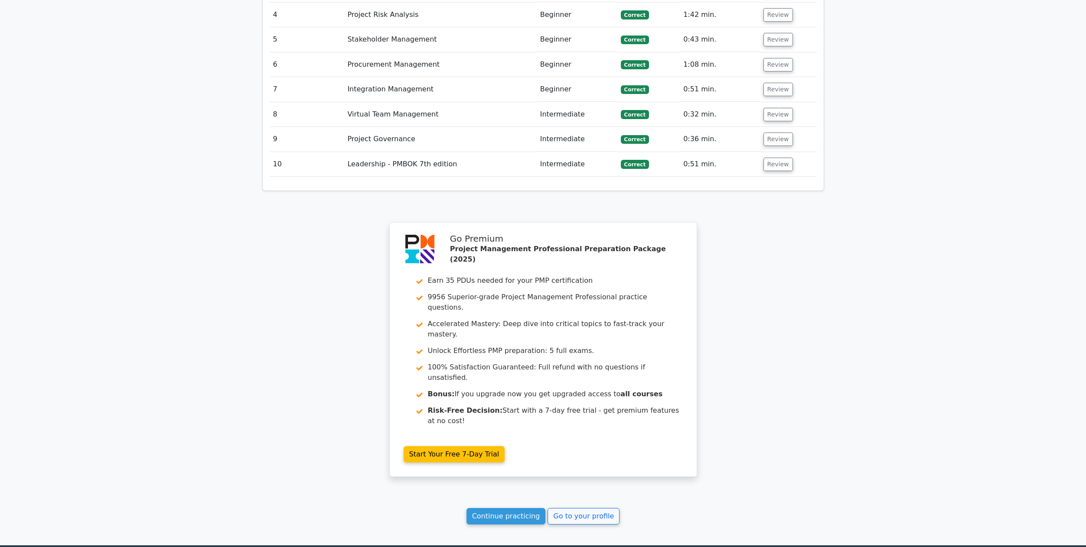
scroll to position [1937, 0]
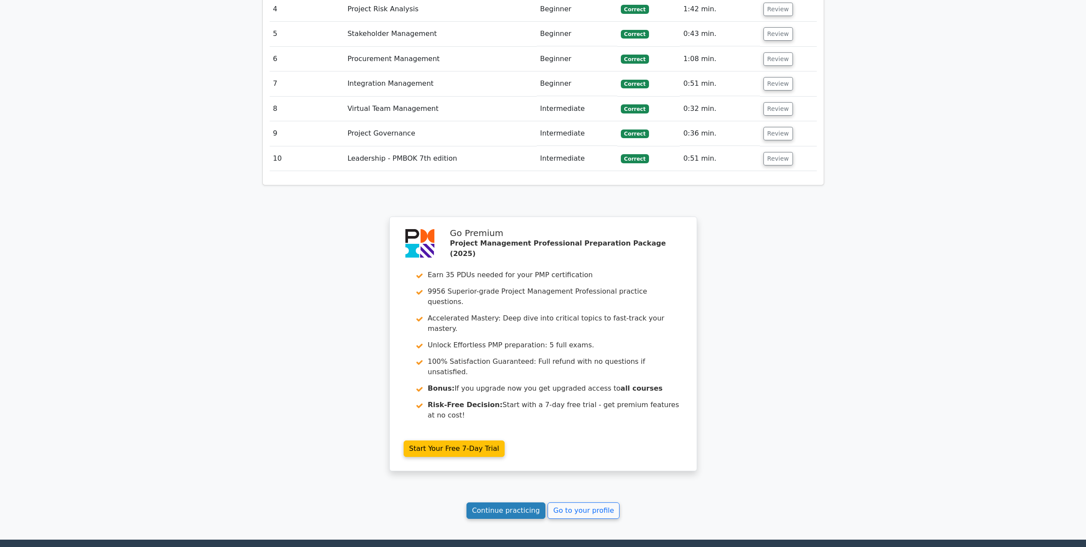
click at [514, 503] on link "Continue practicing" at bounding box center [505, 511] width 79 height 16
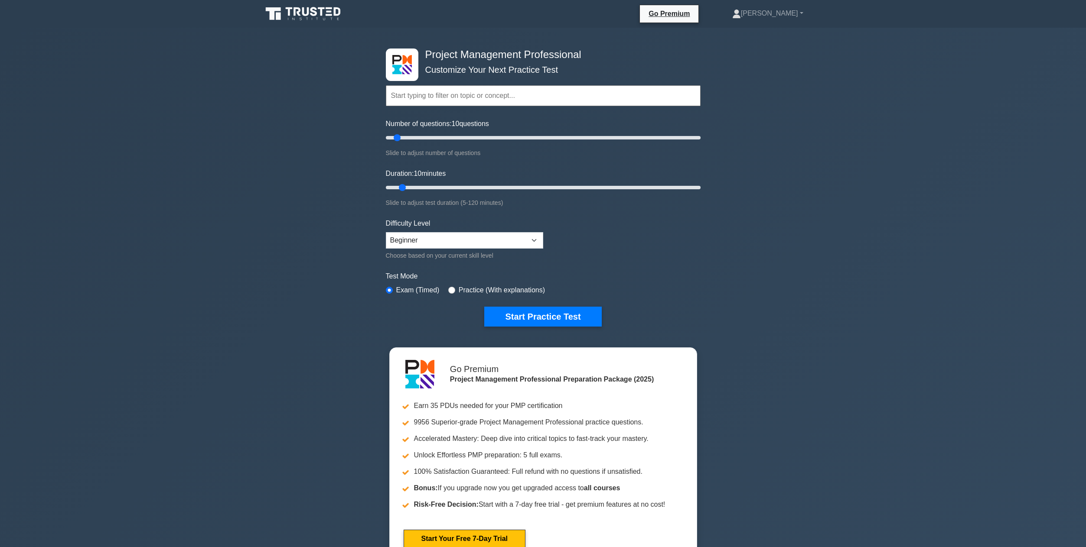
click at [545, 236] on form "Topics Scope Management Time Management Cost Management Quality Management Risk…" at bounding box center [543, 193] width 315 height 268
click at [541, 237] on select "Beginner Intermediate Expert" at bounding box center [464, 240] width 157 height 16
click option "Beginner" at bounding box center [0, 0] width 0 height 0
select select "intermediate"
click option "Intermediate" at bounding box center [0, 0] width 0 height 0
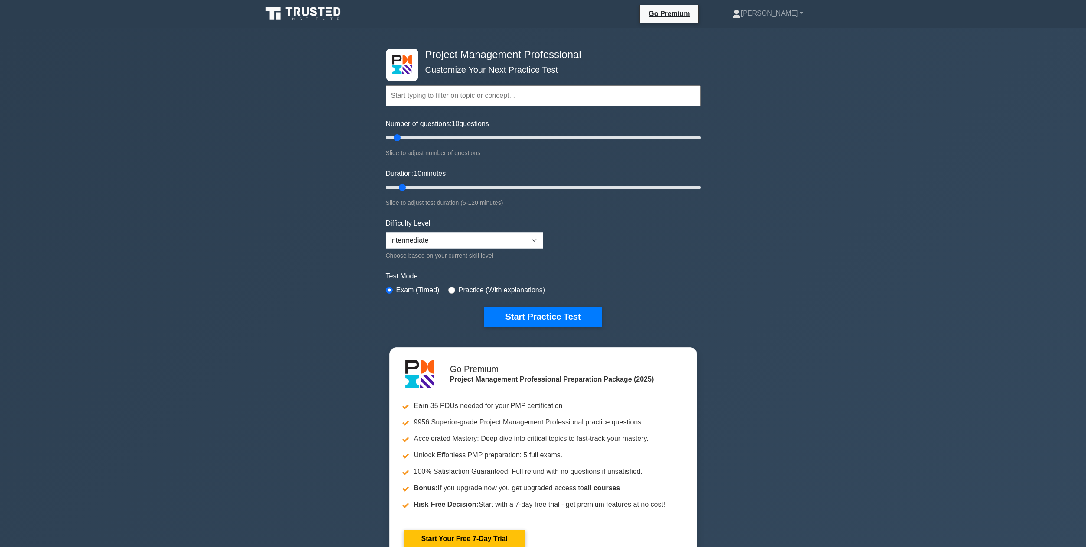
click at [786, 265] on div "Project Management Professional Customize Your Next Practice Test Topics Scope …" at bounding box center [543, 300] width 1086 height 545
click at [566, 322] on button "Start Practice Test" at bounding box center [542, 317] width 117 height 20
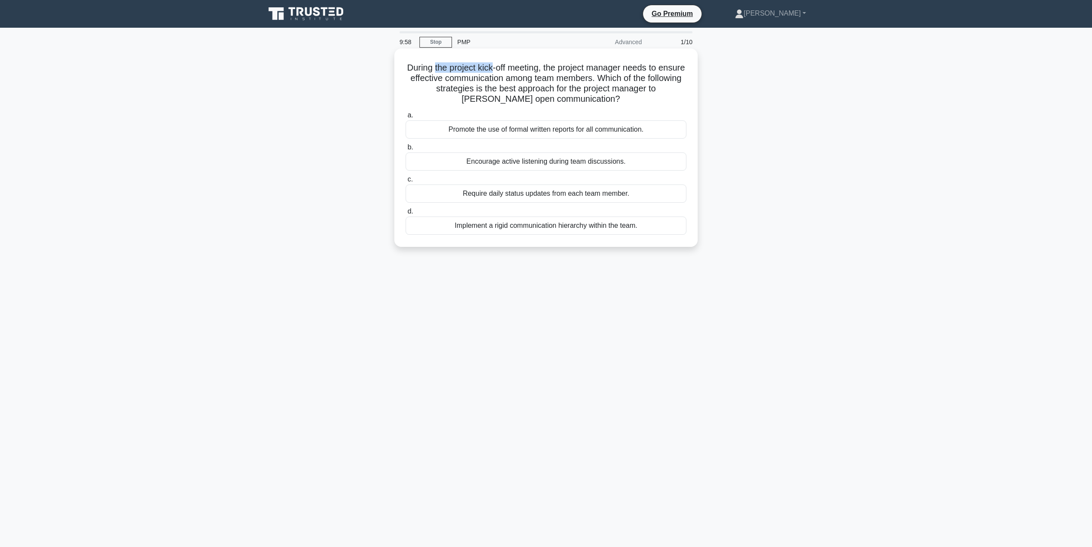
drag, startPoint x: 434, startPoint y: 72, endPoint x: 491, endPoint y: 71, distance: 57.7
click at [491, 71] on h5 "During the project kick-off meeting, the project manager needs to ensure effect…" at bounding box center [546, 83] width 283 height 42
drag, startPoint x: 491, startPoint y: 71, endPoint x: 553, endPoint y: 68, distance: 62.0
click at [553, 68] on h5 "During the project kick-off meeting, the project manager needs to ensure effect…" at bounding box center [546, 83] width 283 height 42
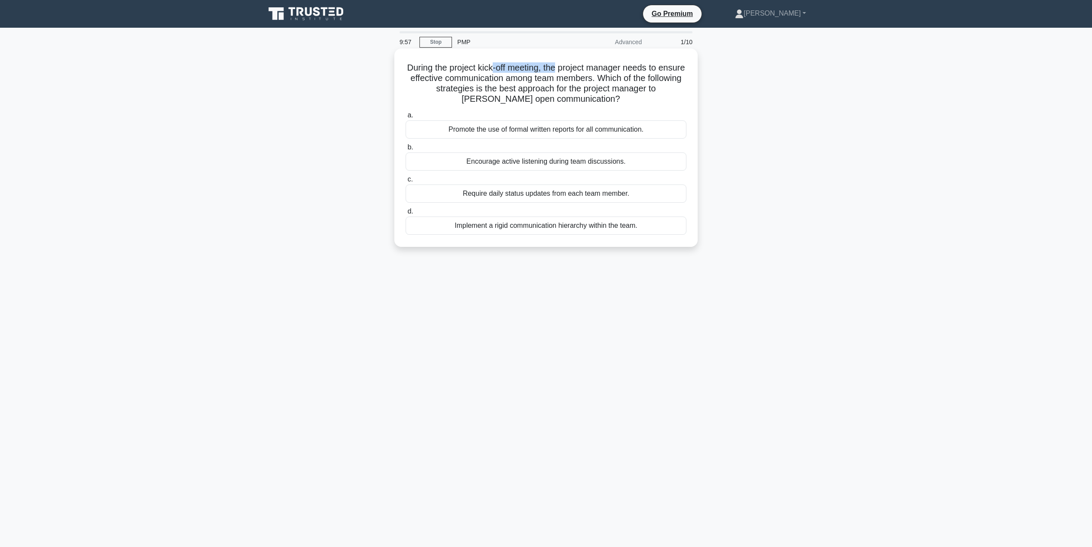
click at [553, 68] on h5 "During the project kick-off meeting, the project manager needs to ensure effect…" at bounding box center [546, 83] width 283 height 42
drag, startPoint x: 563, startPoint y: 69, endPoint x: 634, endPoint y: 69, distance: 71.5
click at [634, 69] on h5 "During the project kick-off meeting, the project manager needs to ensure effect…" at bounding box center [546, 83] width 283 height 42
drag, startPoint x: 450, startPoint y: 83, endPoint x: 500, endPoint y: 79, distance: 49.6
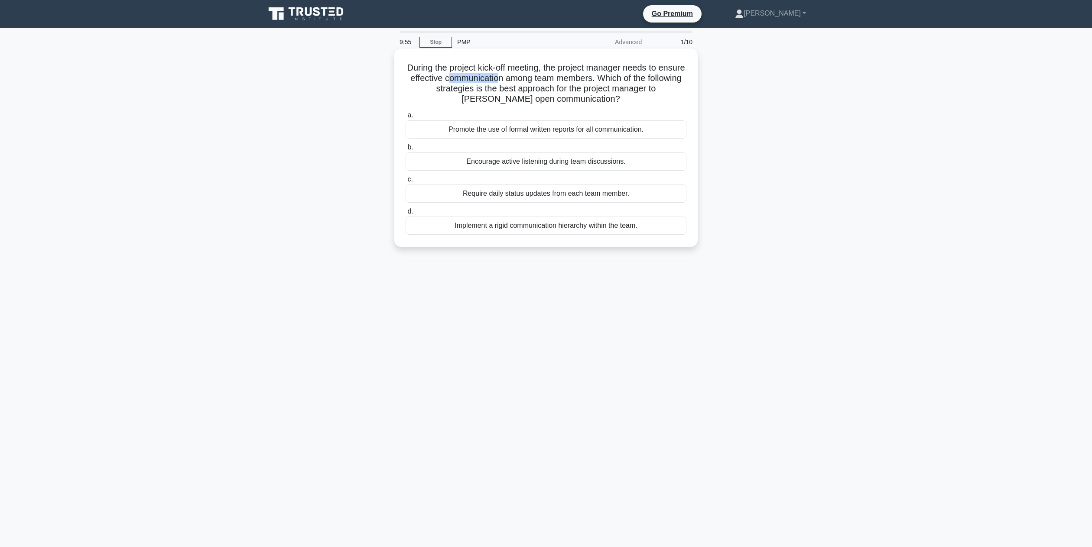
click at [500, 79] on h5 "During the project kick-off meeting, the project manager needs to ensure effect…" at bounding box center [546, 83] width 283 height 42
drag, startPoint x: 475, startPoint y: 78, endPoint x: 589, endPoint y: 78, distance: 114.8
click at [589, 78] on h5 "During the project kick-off meeting, the project manager needs to ensure effect…" at bounding box center [546, 83] width 283 height 42
click at [598, 78] on h5 "During the project kick-off meeting, the project manager needs to ensure effect…" at bounding box center [546, 83] width 283 height 42
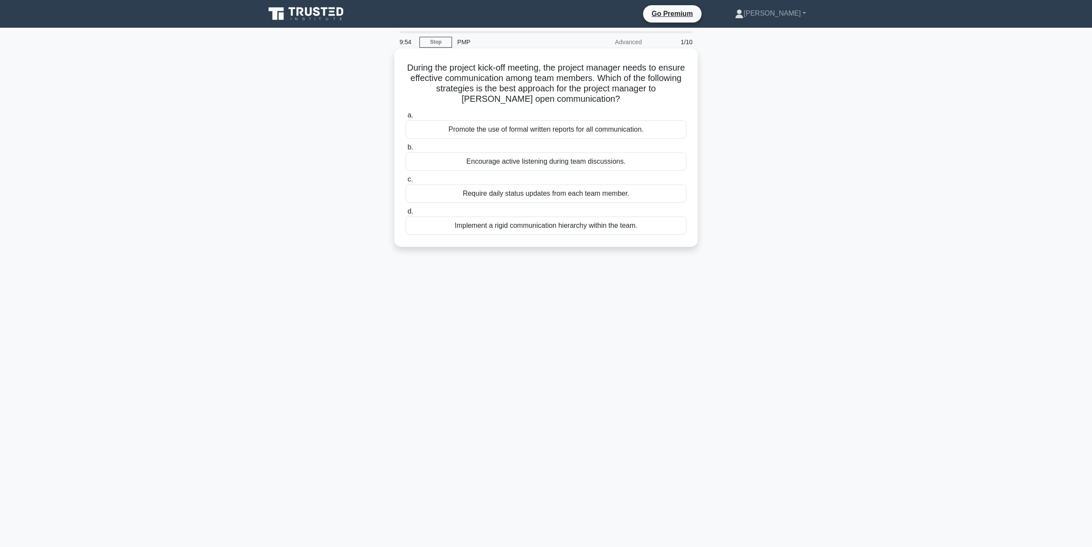
click at [598, 78] on h5 "During the project kick-off meeting, the project manager needs to ensure effect…" at bounding box center [546, 83] width 283 height 42
drag, startPoint x: 611, startPoint y: 78, endPoint x: 664, endPoint y: 86, distance: 53.5
click at [664, 86] on h5 "During the project kick-off meeting, the project manager needs to ensure effect…" at bounding box center [546, 83] width 283 height 42
drag, startPoint x: 461, startPoint y: 90, endPoint x: 538, endPoint y: 91, distance: 77.1
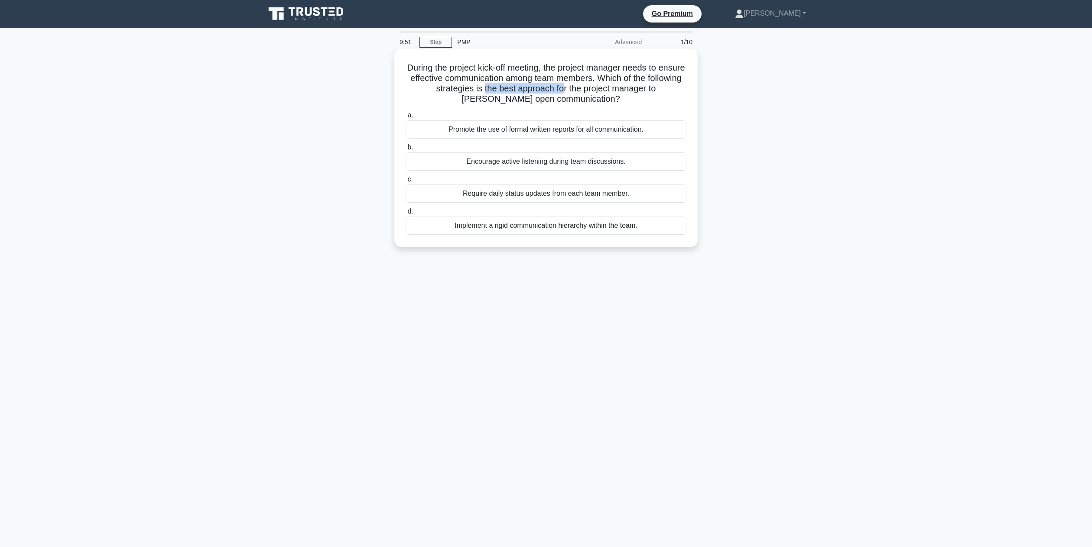
click at [538, 91] on h5 "During the project kick-off meeting, the project manager needs to ensure effect…" at bounding box center [546, 83] width 283 height 42
click at [546, 161] on div "Encourage active listening during team discussions." at bounding box center [546, 162] width 281 height 18
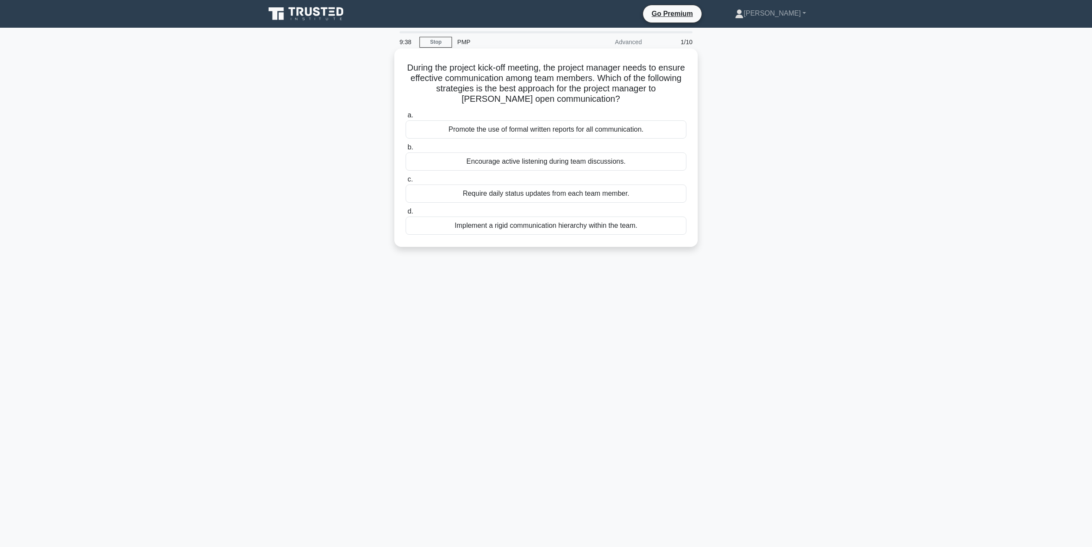
click at [406, 150] on input "b. Encourage active listening during team discussions." at bounding box center [406, 148] width 0 height 6
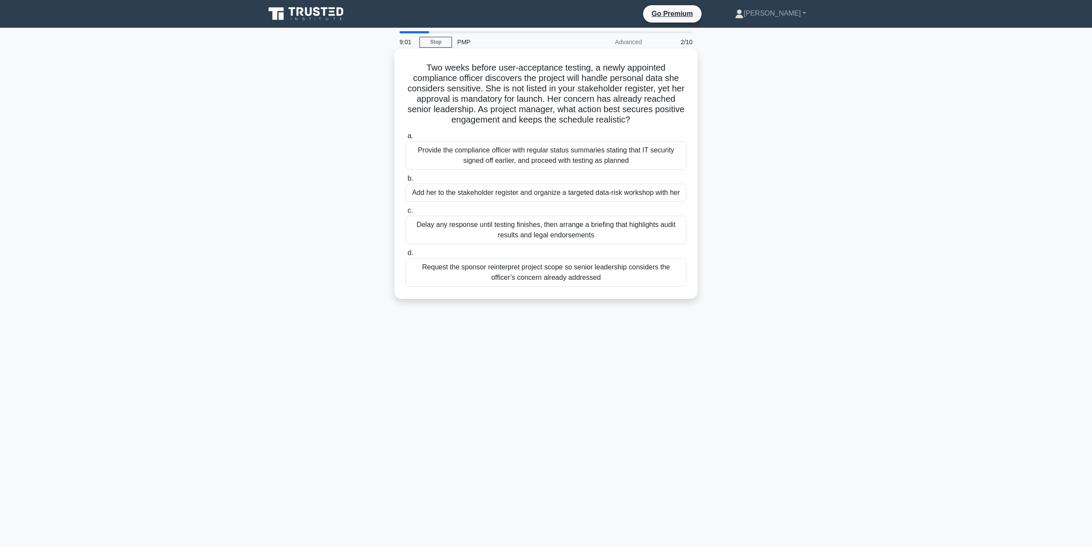
click at [537, 192] on div "Add her to the stakeholder register and organize a targeted data-risk workshop …" at bounding box center [546, 193] width 281 height 18
click at [406, 182] on input "b. Add her to the stakeholder register and organize a targeted data-risk worksh…" at bounding box center [406, 179] width 0 height 6
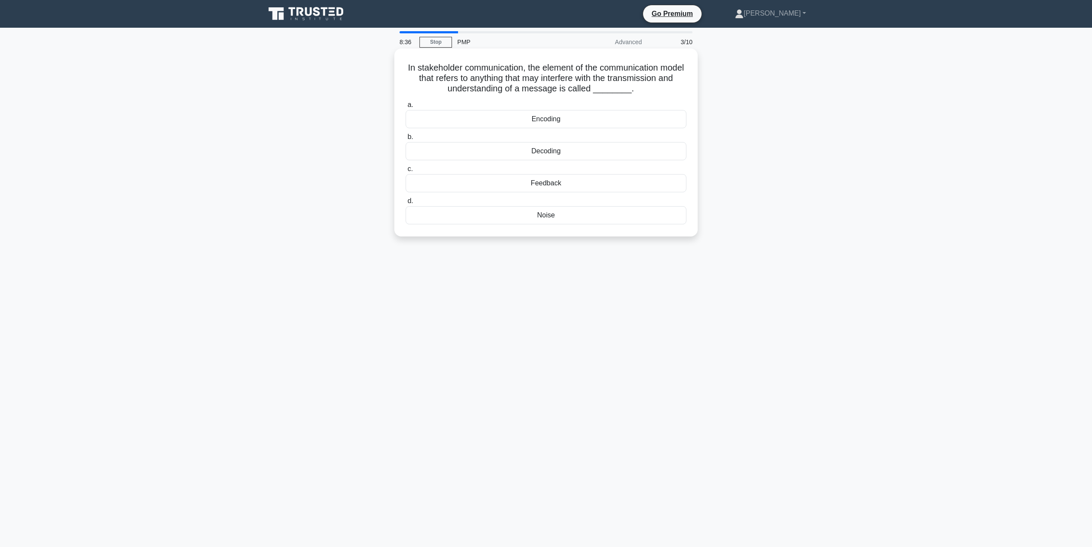
click at [546, 218] on div "Noise" at bounding box center [546, 215] width 281 height 18
click at [406, 204] on input "d. Noise" at bounding box center [406, 201] width 0 height 6
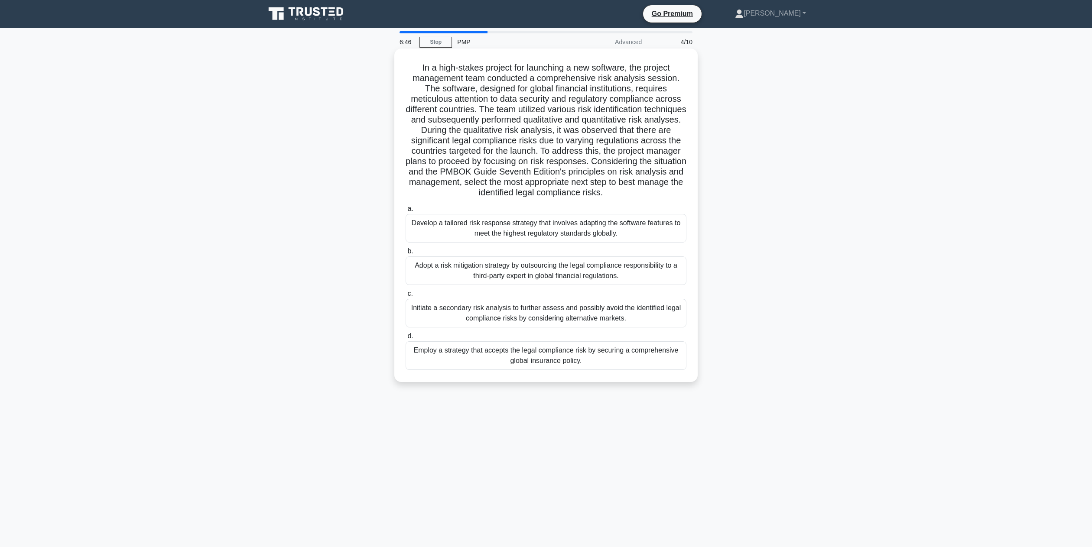
click at [536, 234] on div "Develop a tailored risk response strategy that involves adapting the software f…" at bounding box center [546, 228] width 281 height 29
click at [406, 212] on input "a. Develop a tailored risk response strategy that involves adapting the softwar…" at bounding box center [406, 209] width 0 height 6
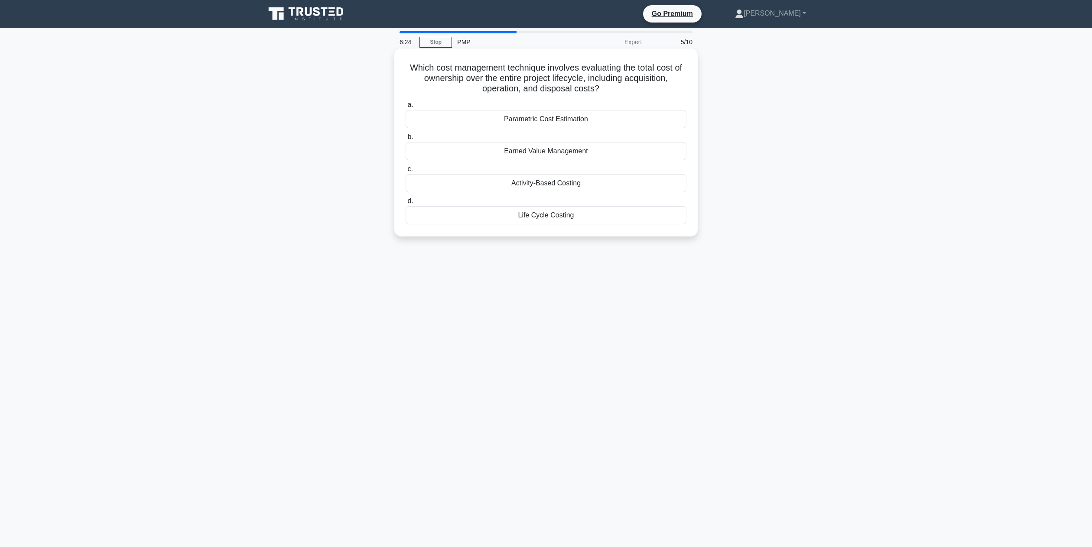
click at [540, 150] on div "Earned Value Management" at bounding box center [546, 151] width 281 height 18
click at [406, 140] on input "b. Earned Value Management" at bounding box center [406, 137] width 0 height 6
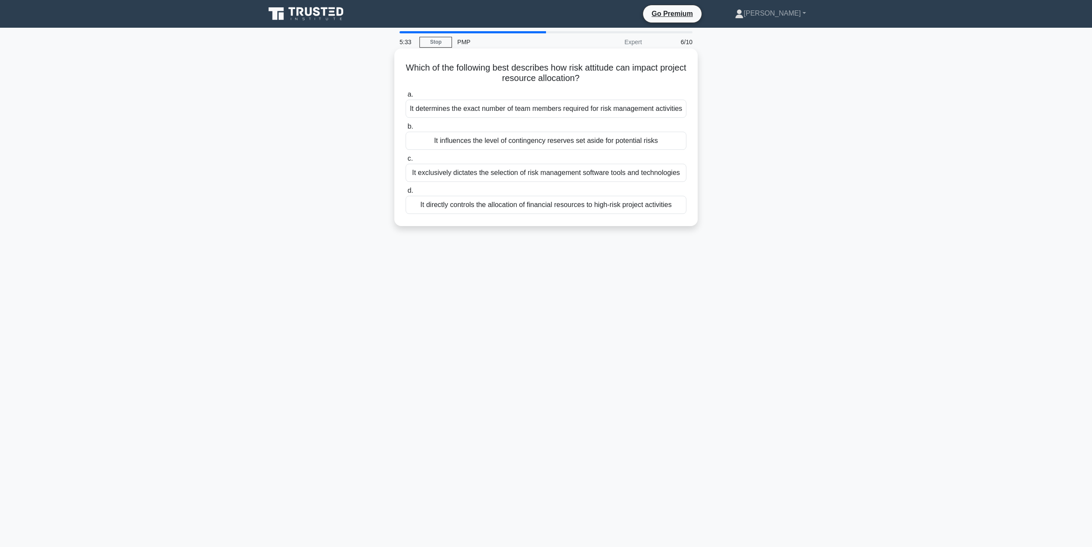
click at [482, 150] on div "It influences the level of contingency reserves set aside for potential risks" at bounding box center [546, 141] width 281 height 18
click at [406, 130] on input "b. It influences the level of contingency reserves set aside for potential risks" at bounding box center [406, 127] width 0 height 6
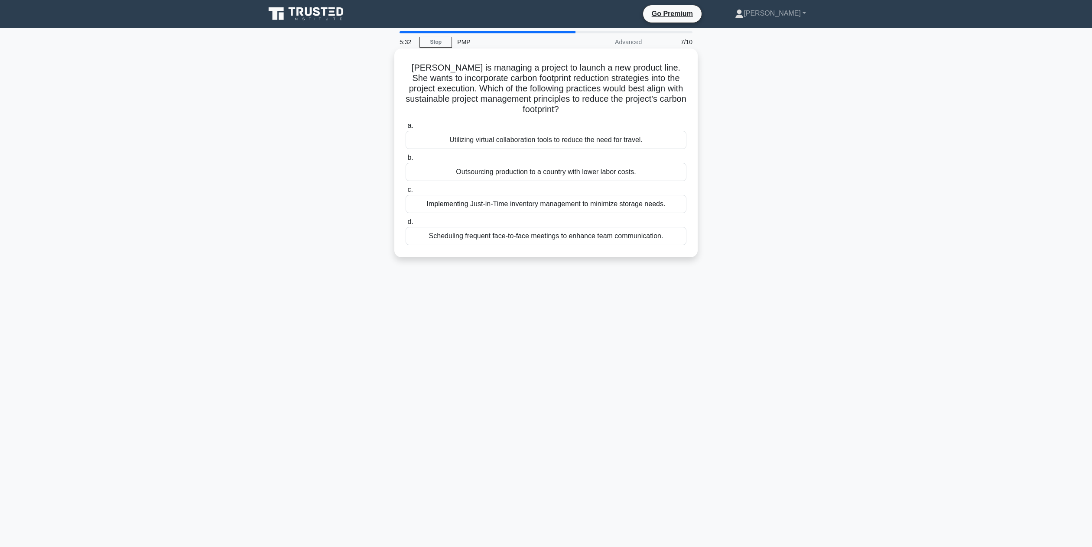
click at [419, 69] on h5 "Jane is managing a project to launch a new product line. She wants to incorpora…" at bounding box center [546, 88] width 283 height 53
click at [468, 201] on div "Implementing Just-in-Time inventory management to minimize storage needs." at bounding box center [546, 204] width 281 height 18
click at [406, 193] on input "c. Implementing Just-in-Time inventory management to minimize storage needs." at bounding box center [406, 190] width 0 height 6
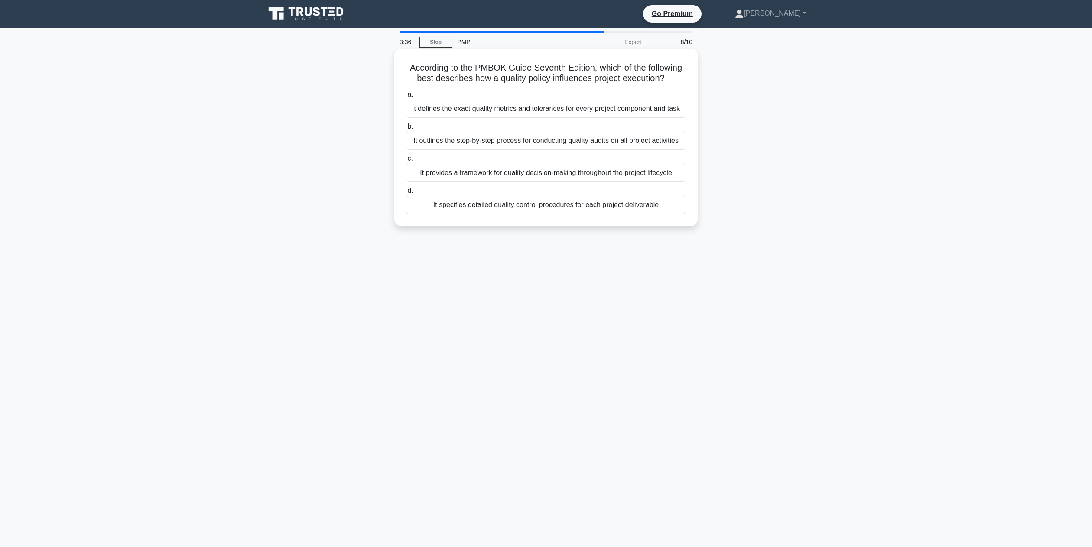
click at [530, 105] on div "It defines the exact quality metrics and tolerances for every project component…" at bounding box center [546, 109] width 281 height 18
click at [406, 98] on input "a. It defines the exact quality metrics and tolerances for every project compon…" at bounding box center [406, 95] width 0 height 6
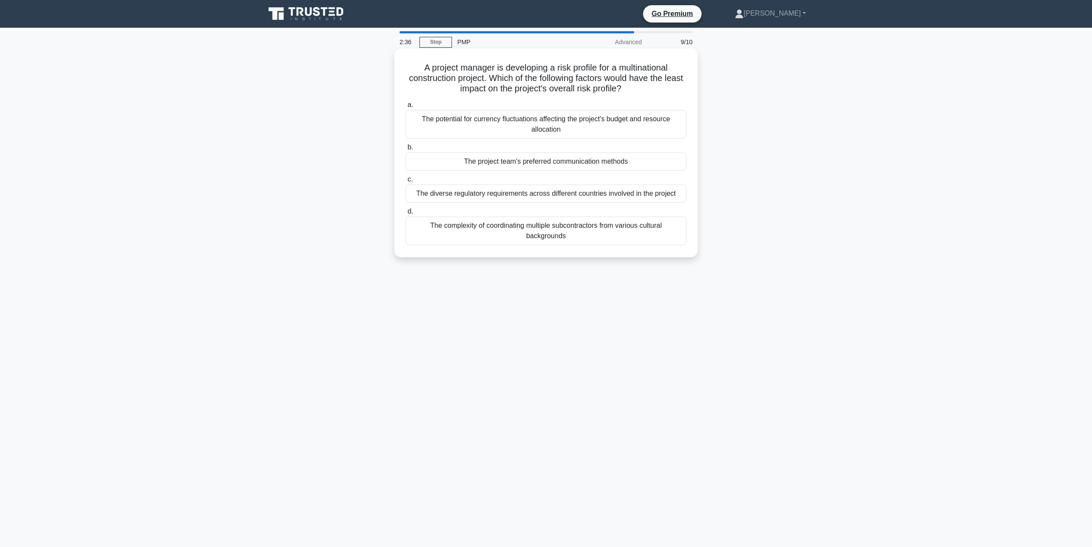
click at [531, 133] on div "The potential for currency fluctuations affecting the project's budget and reso…" at bounding box center [546, 124] width 281 height 29
click at [406, 108] on input "a. The potential for currency fluctuations affecting the project's budget and r…" at bounding box center [406, 105] width 0 height 6
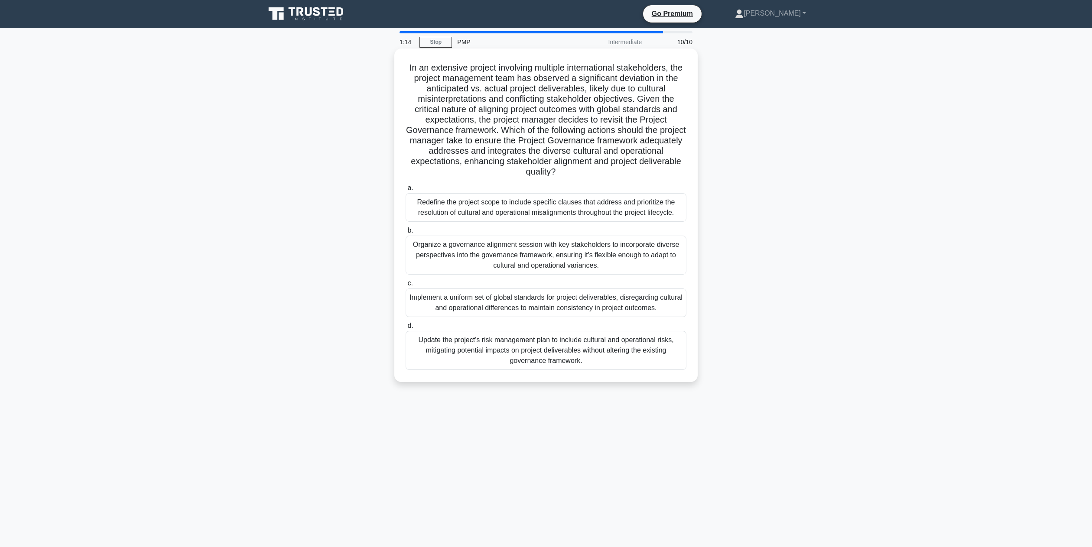
click at [548, 263] on div "Organize a governance alignment session with key stakeholders to incorporate di…" at bounding box center [546, 255] width 281 height 39
click at [406, 234] on input "b. Organize a governance alignment session with key stakeholders to incorporate…" at bounding box center [406, 231] width 0 height 6
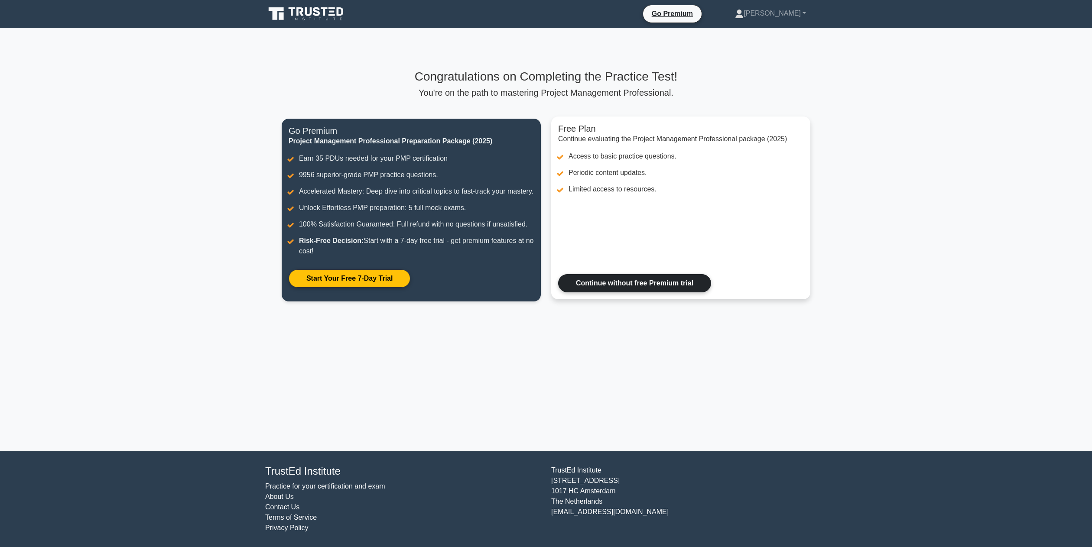
click at [628, 286] on link "Continue without free Premium trial" at bounding box center [634, 283] width 153 height 18
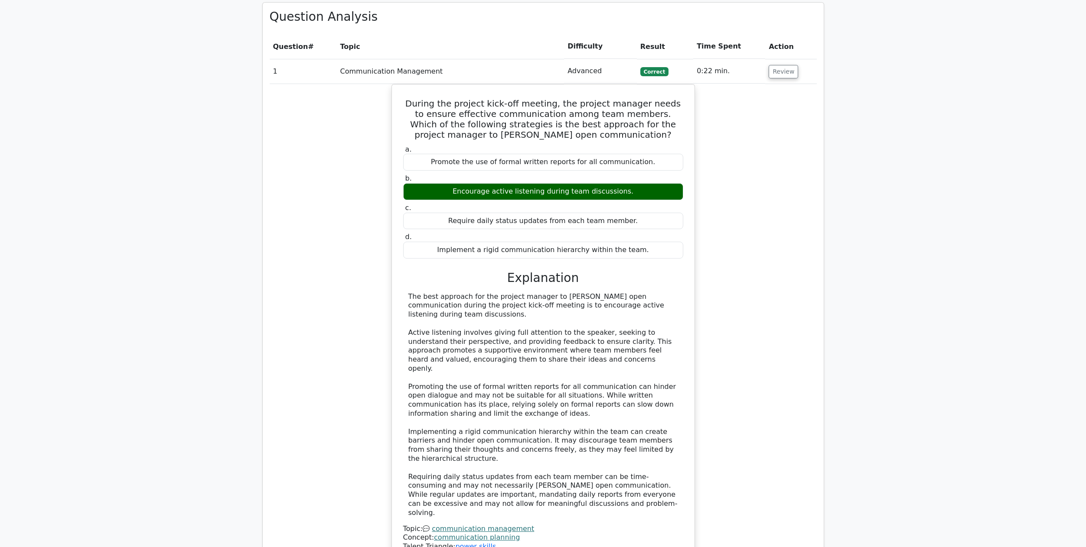
scroll to position [957, 0]
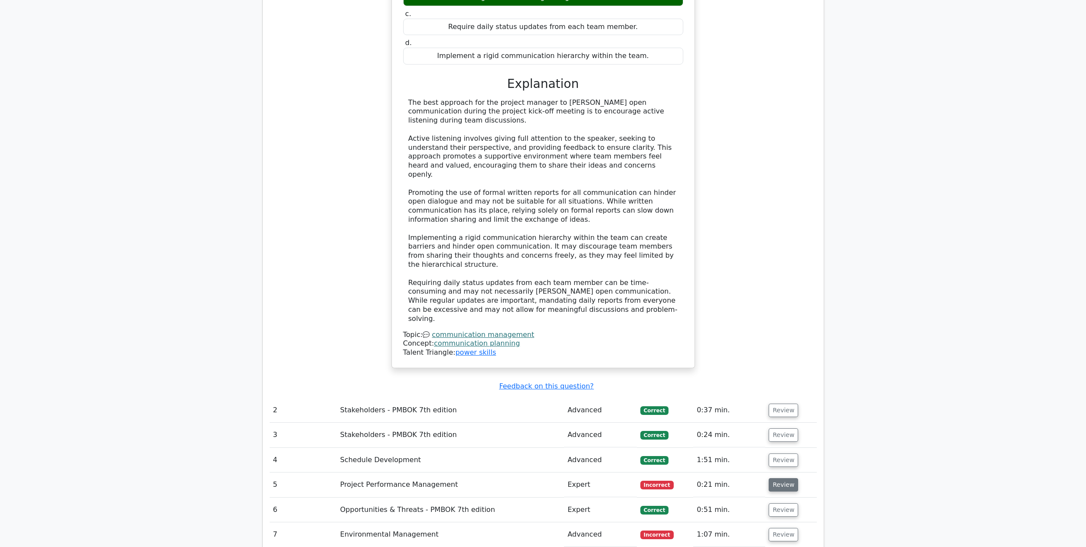
click at [780, 478] on button "Review" at bounding box center [782, 484] width 29 height 13
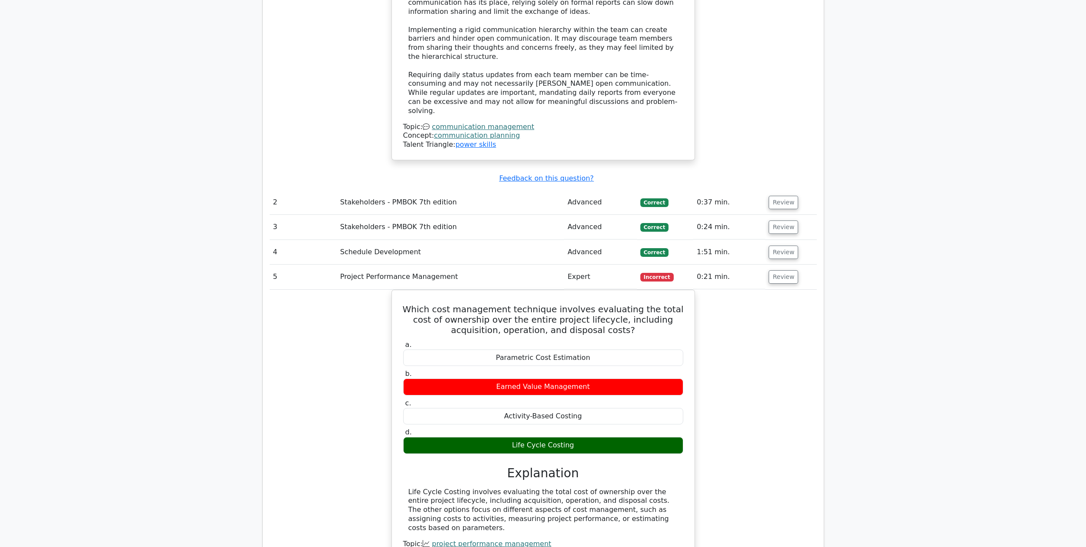
scroll to position [1352, 0]
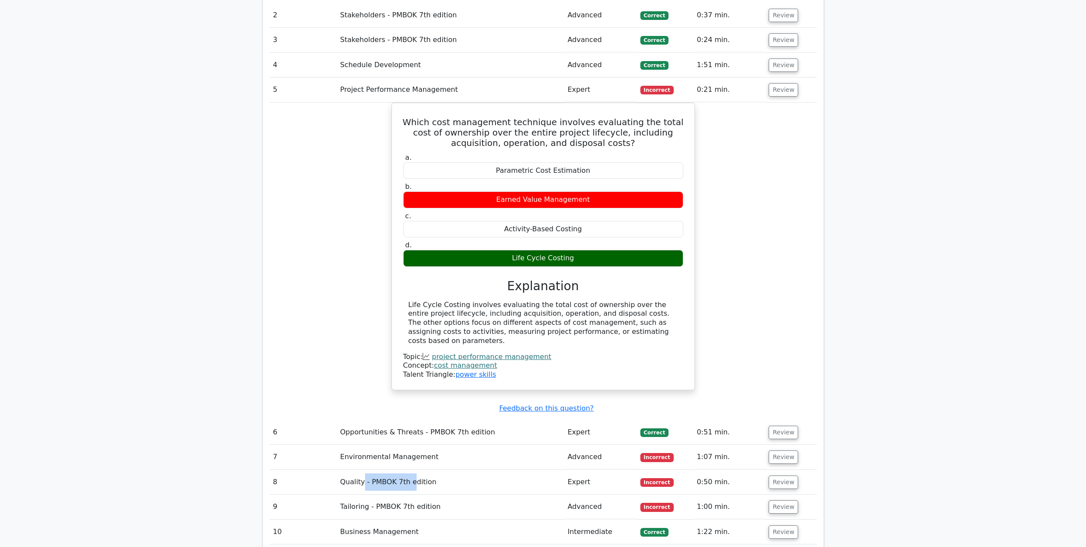
drag, startPoint x: 361, startPoint y: 406, endPoint x: 412, endPoint y: 409, distance: 51.7
click at [412, 470] on td "Quality - PMBOK 7th edition" at bounding box center [451, 482] width 228 height 25
